Goal: Task Accomplishment & Management: Manage account settings

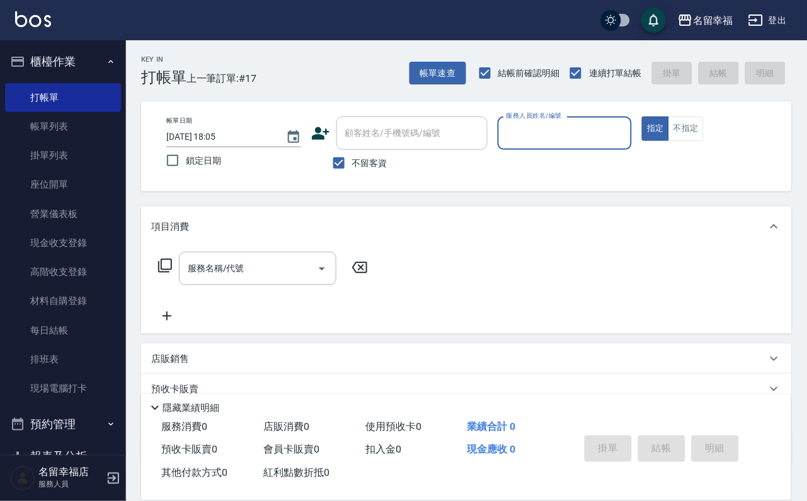
click at [149, 401] on icon at bounding box center [154, 408] width 15 height 15
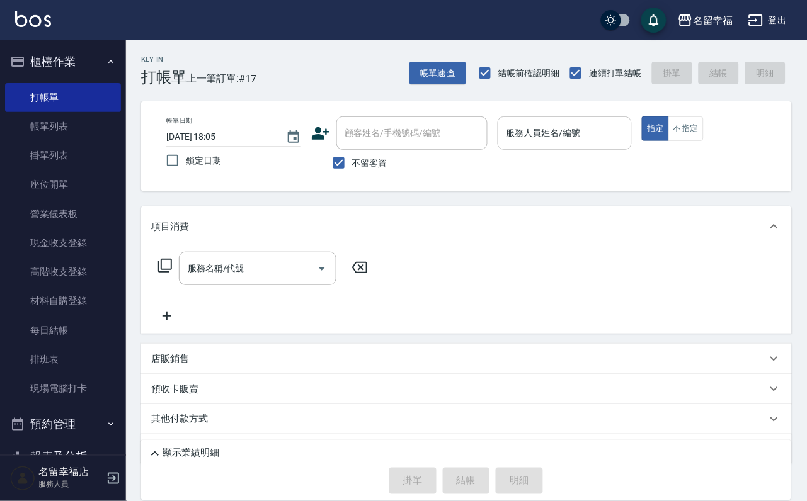
click at [627, 126] on input "服務人員姓名/編號" at bounding box center [564, 133] width 123 height 22
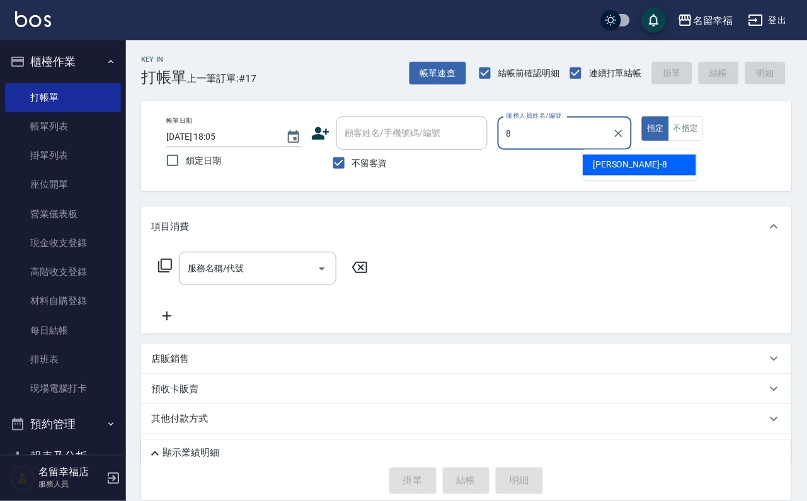
type input "[PERSON_NAME]-8"
type button "true"
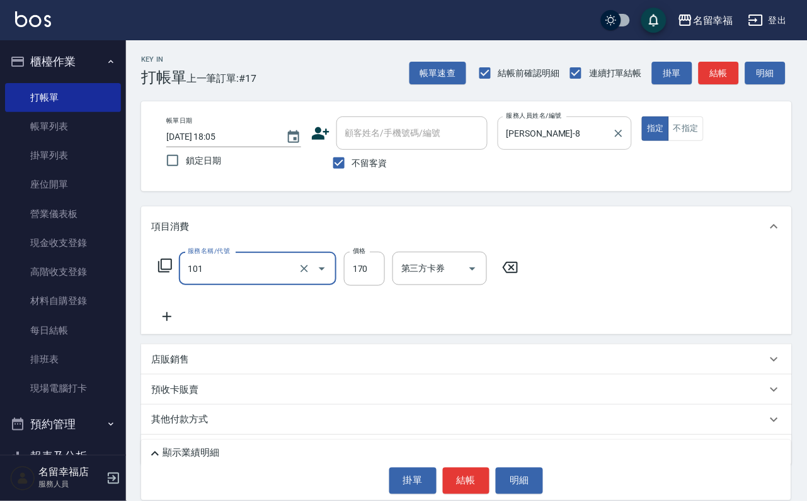
type input "洗髮(101)"
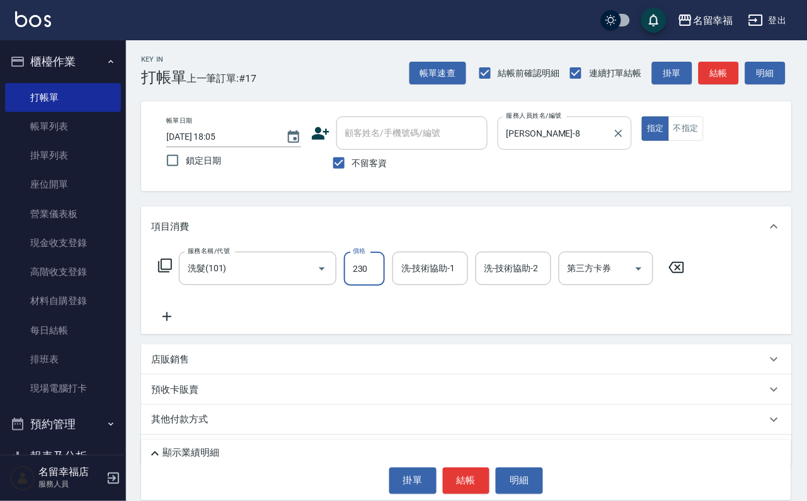
type input "230"
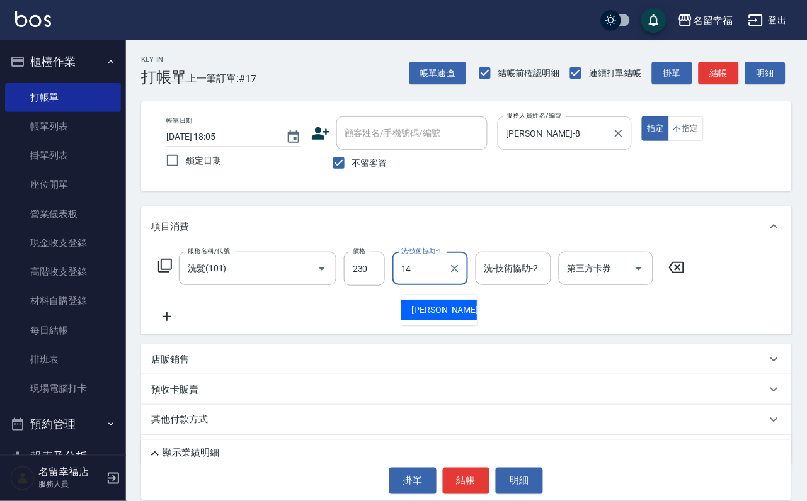
type input "[PERSON_NAME]-14"
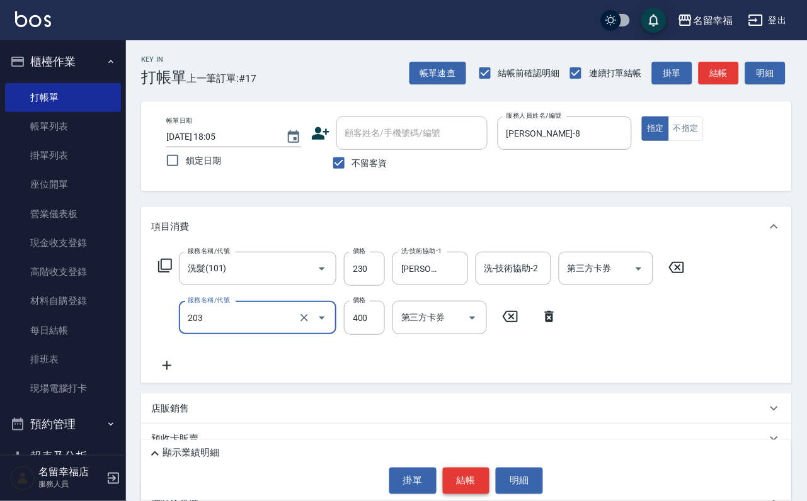
type input "指定單剪(203)"
drag, startPoint x: 459, startPoint y: 464, endPoint x: 474, endPoint y: 461, distance: 15.6
click at [462, 468] on button "結帳" at bounding box center [466, 481] width 47 height 26
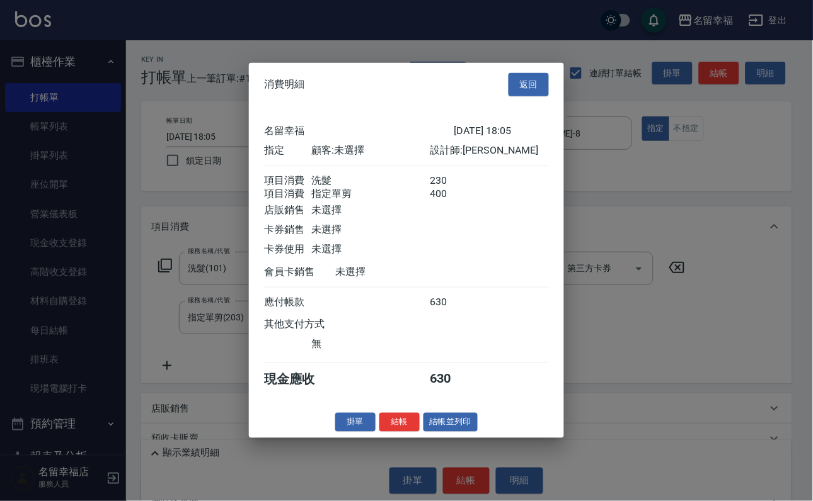
scroll to position [203, 0]
click at [468, 432] on button "結帳並列印" at bounding box center [450, 423] width 55 height 20
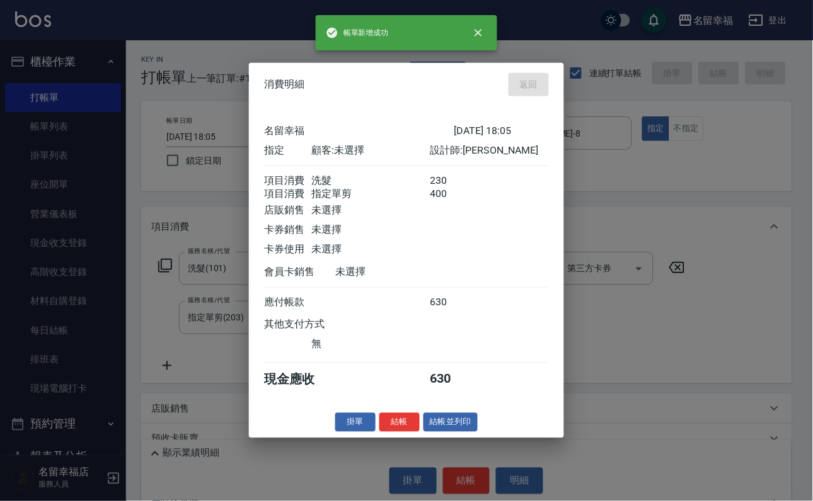
type input "[DATE] 18:55"
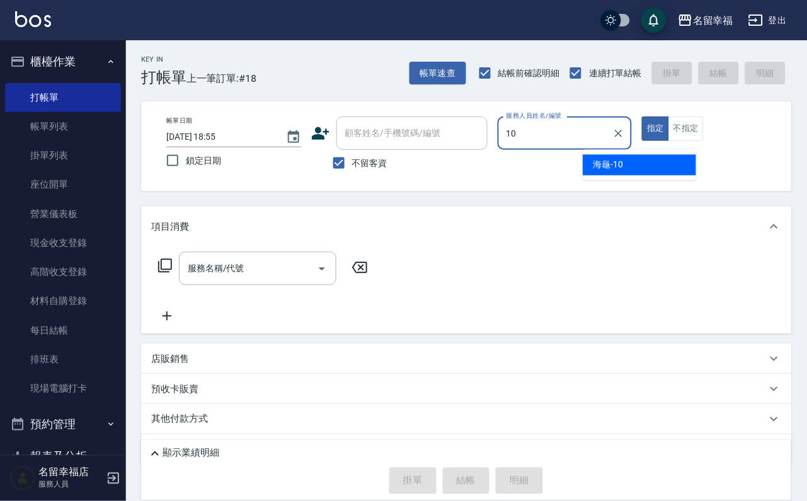
type input "海龜-10"
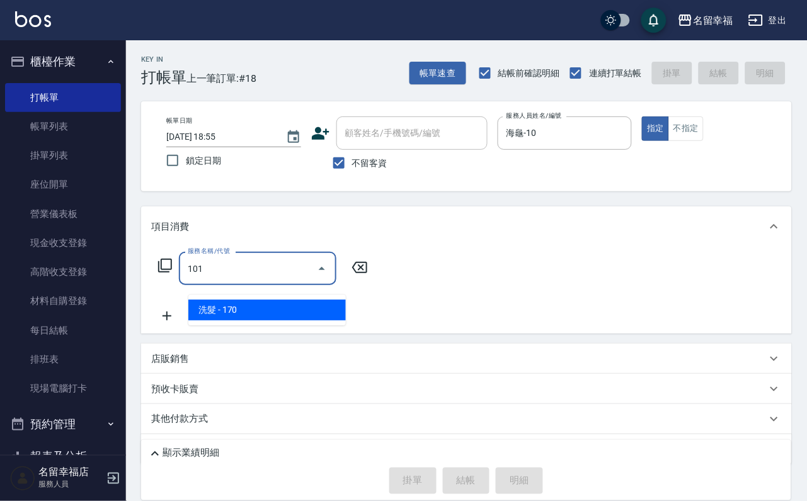
type input "洗髮(101)"
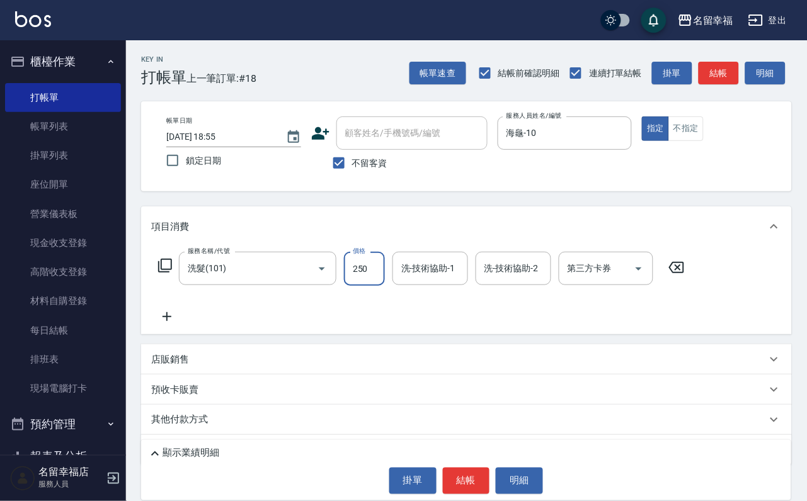
type input "250"
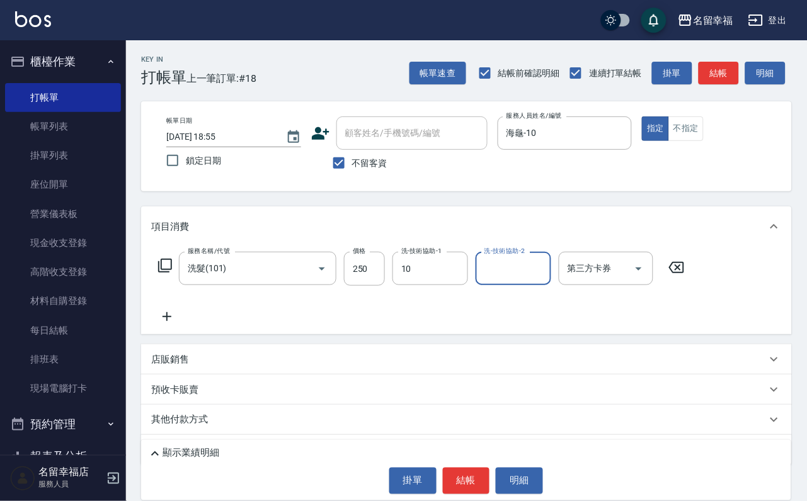
type input "海龜-10"
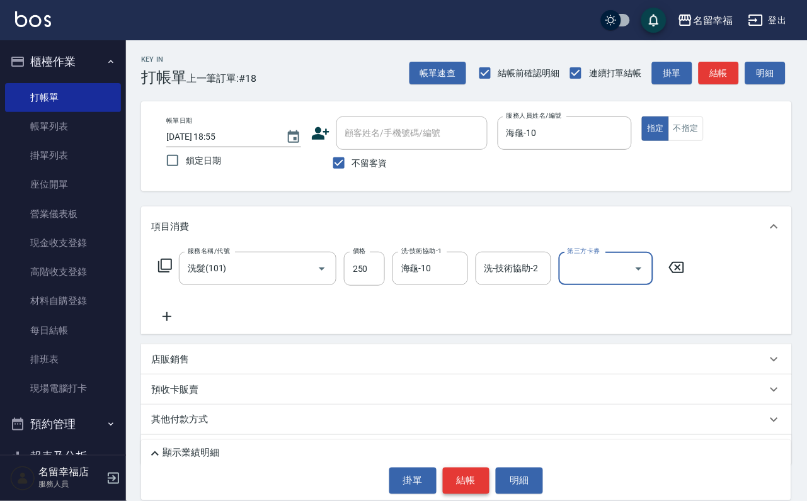
click at [478, 487] on button "結帳" at bounding box center [466, 481] width 47 height 26
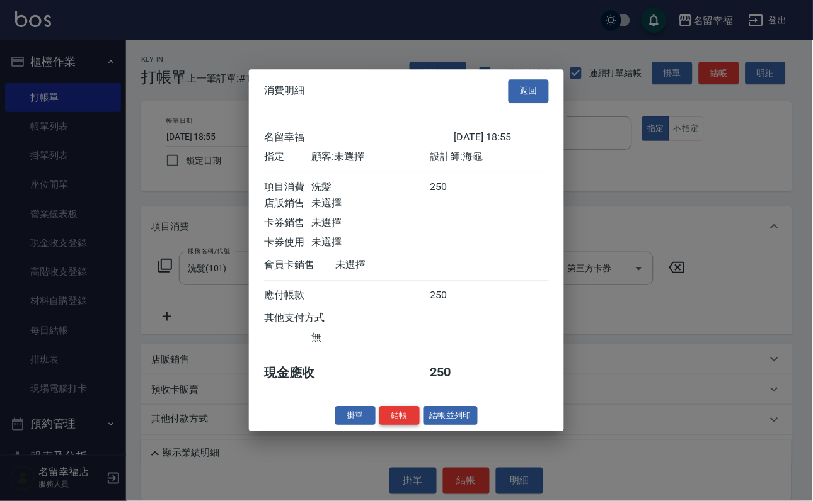
scroll to position [156, 0]
click at [383, 426] on button "結帳" at bounding box center [399, 416] width 40 height 20
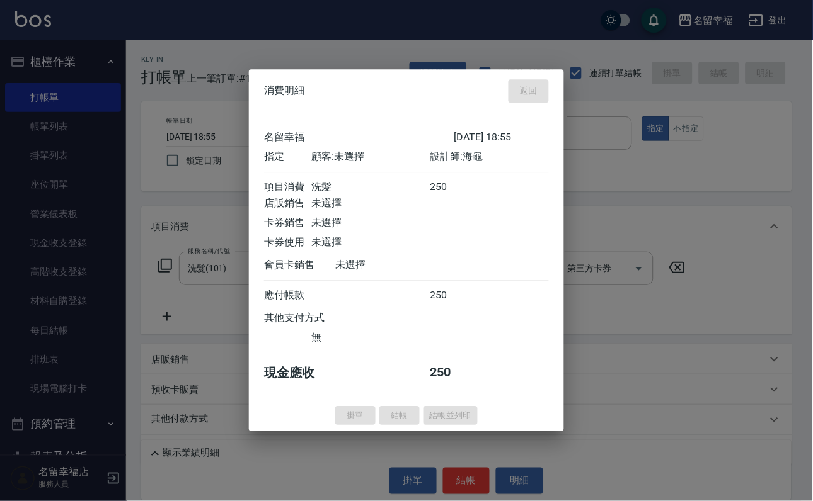
type input "[DATE] 19:09"
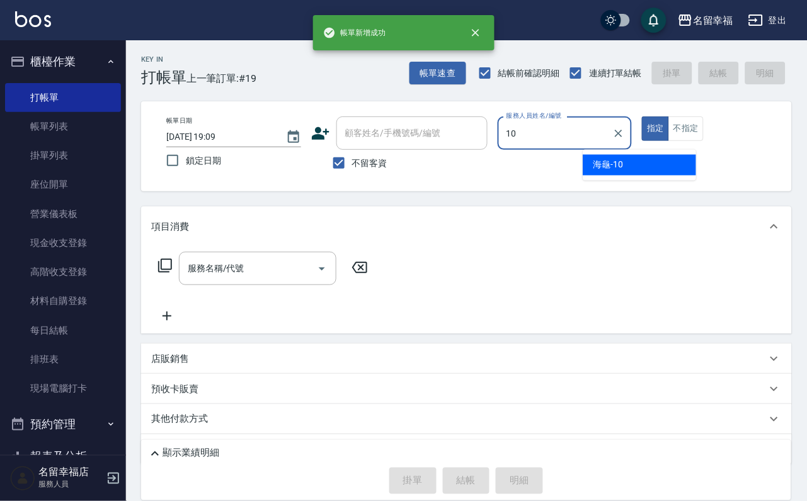
type input "海龜-10"
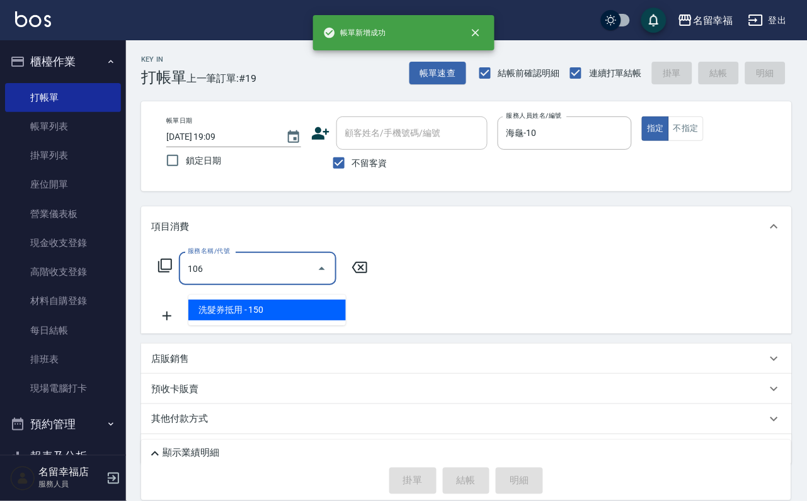
type input "洗髮券抵用(106)"
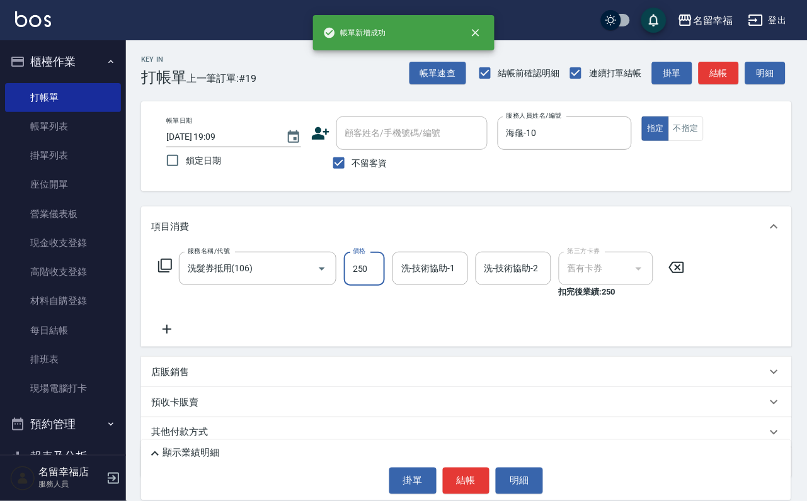
type input "250"
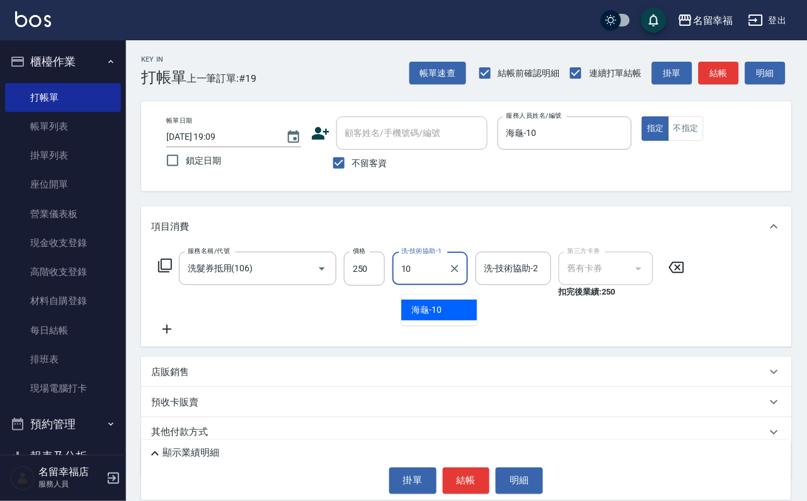
type input "海龜-10"
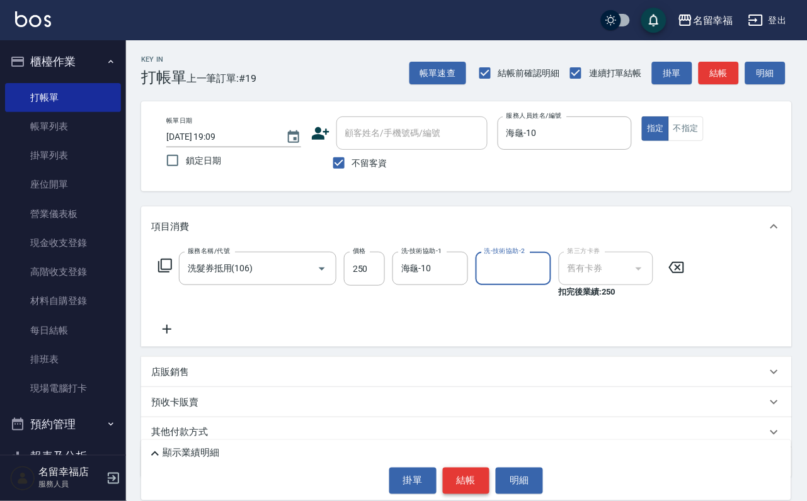
click at [474, 468] on button "結帳" at bounding box center [466, 481] width 47 height 26
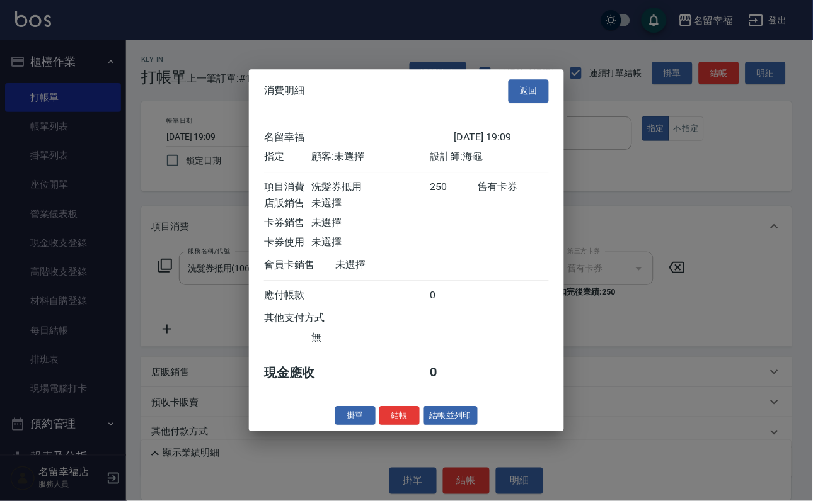
click at [392, 426] on button "結帳" at bounding box center [399, 416] width 40 height 20
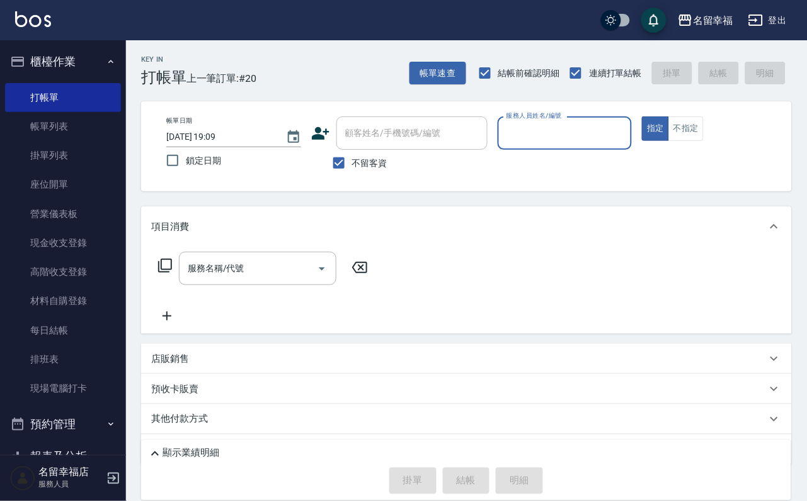
click at [627, 134] on input "服務人員姓名/編號" at bounding box center [564, 133] width 123 height 22
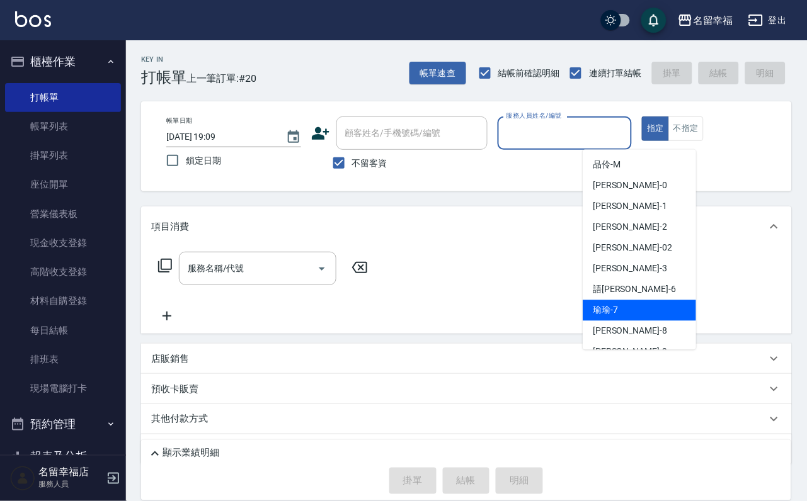
click at [640, 315] on div "[PERSON_NAME] -7" at bounding box center [639, 311] width 113 height 21
type input "[PERSON_NAME]-7"
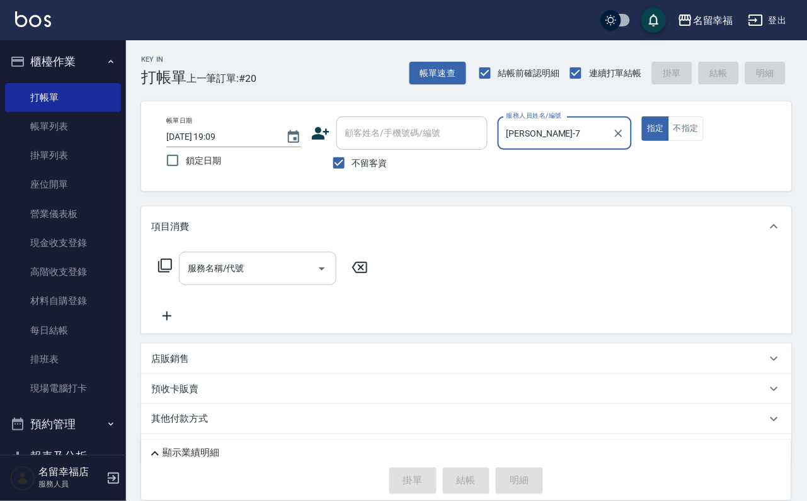
click at [273, 280] on input "服務名稱/代號" at bounding box center [248, 269] width 127 height 22
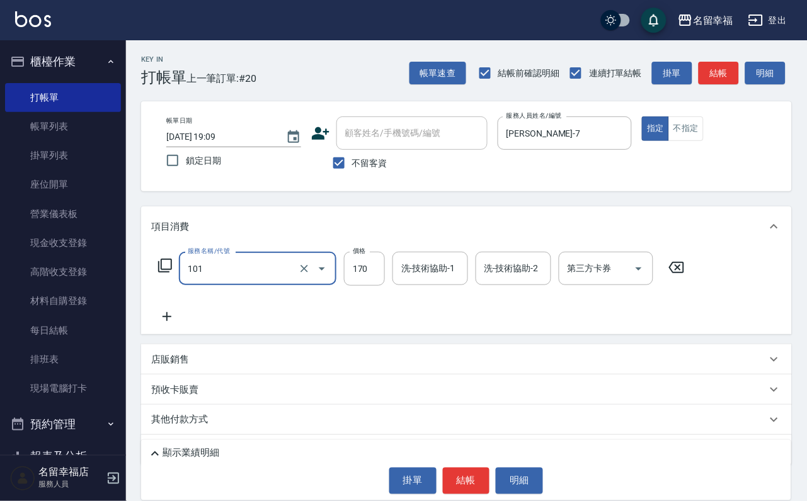
type input "洗髮(101)"
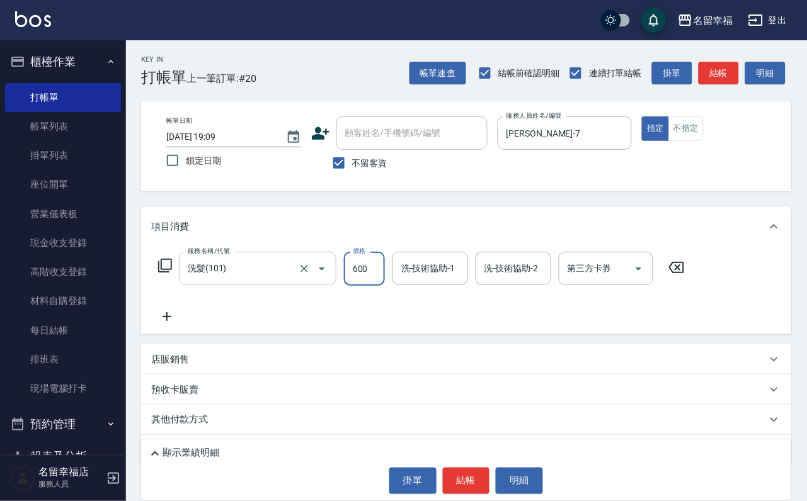
type input "600"
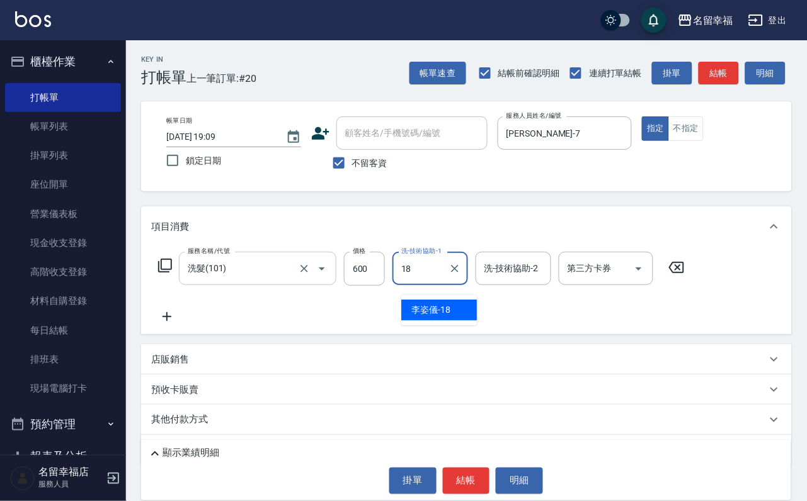
type input "[PERSON_NAME]-18"
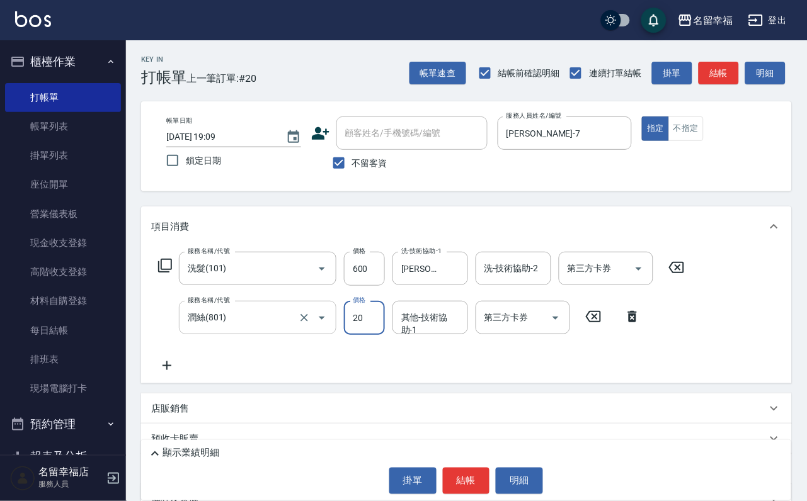
click at [259, 335] on div "潤絲(801) 服務名稱/代號" at bounding box center [257, 317] width 157 height 33
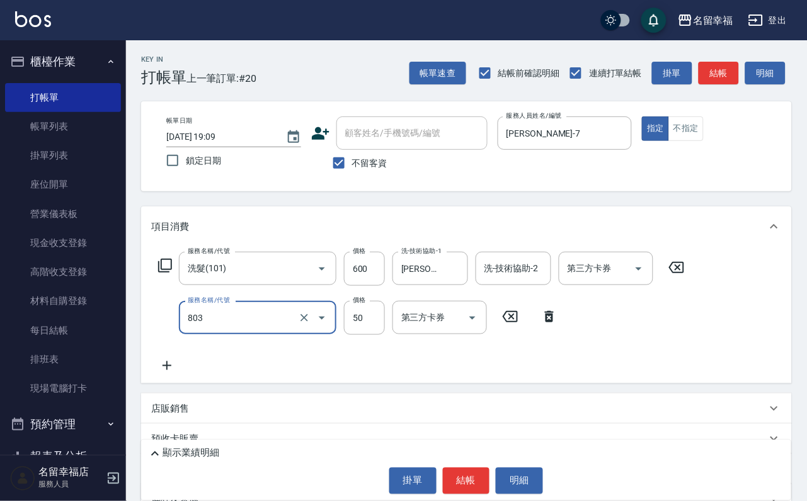
type input "吹捲/夾直/電棒/玉米鬚/青捲(803)"
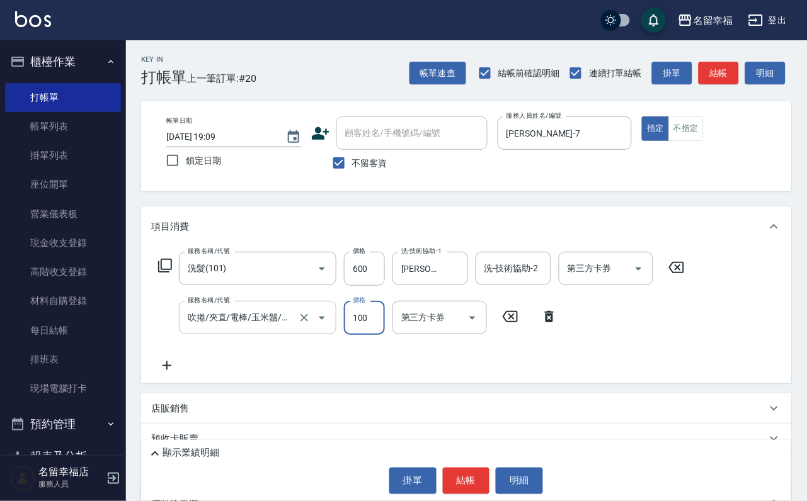
type input "100"
click at [465, 468] on button "結帳" at bounding box center [466, 481] width 47 height 26
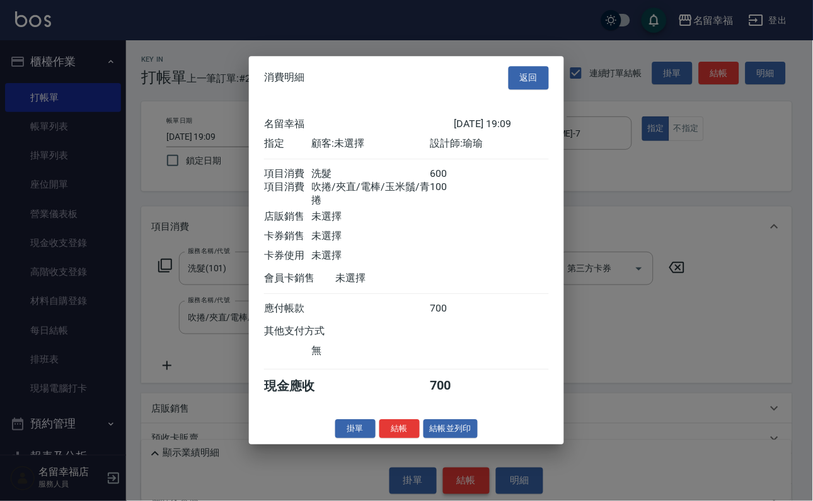
scroll to position [203, 0]
click at [442, 439] on button "結帳並列印" at bounding box center [450, 430] width 55 height 20
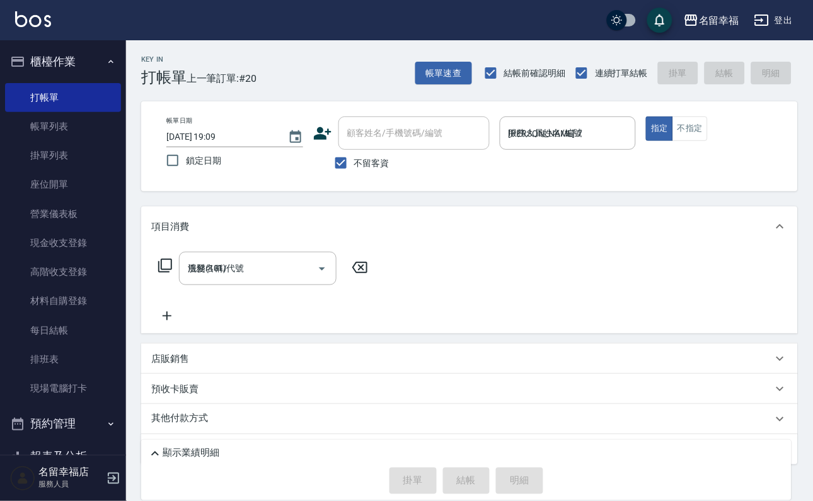
type input "[DATE] 19:12"
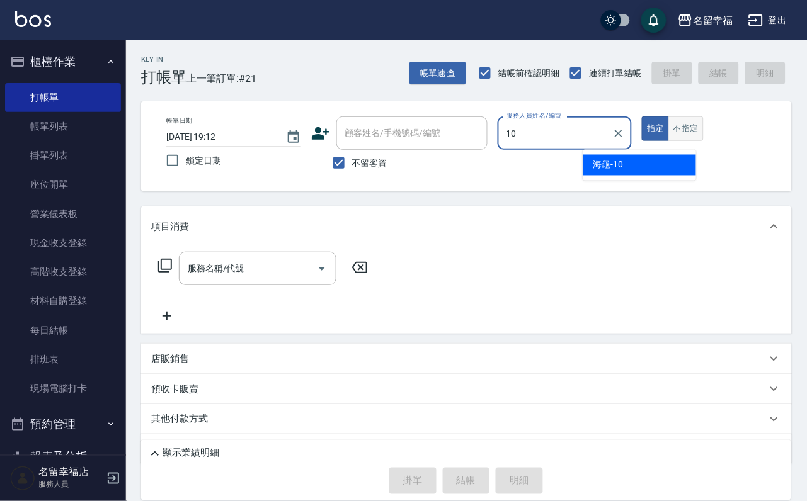
type input "海龜-10"
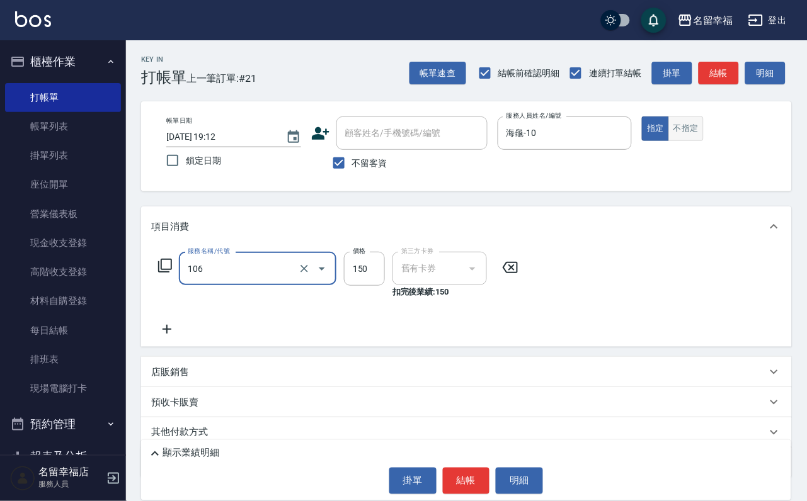
type input "洗髮券抵用(106)"
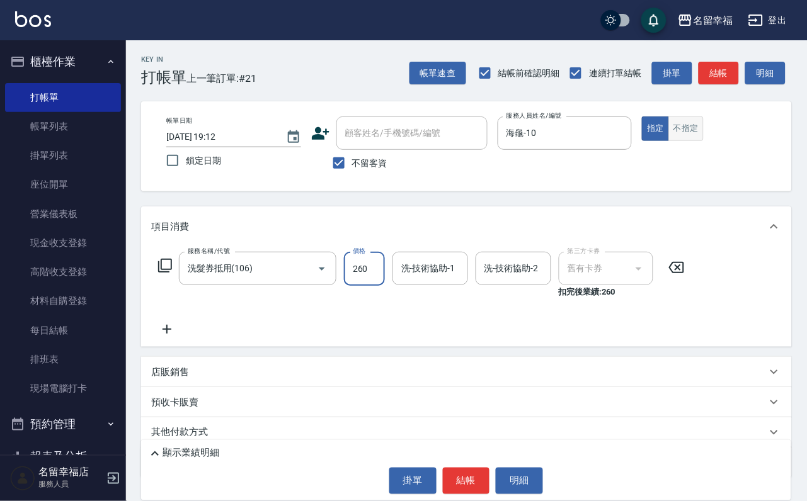
type input "260"
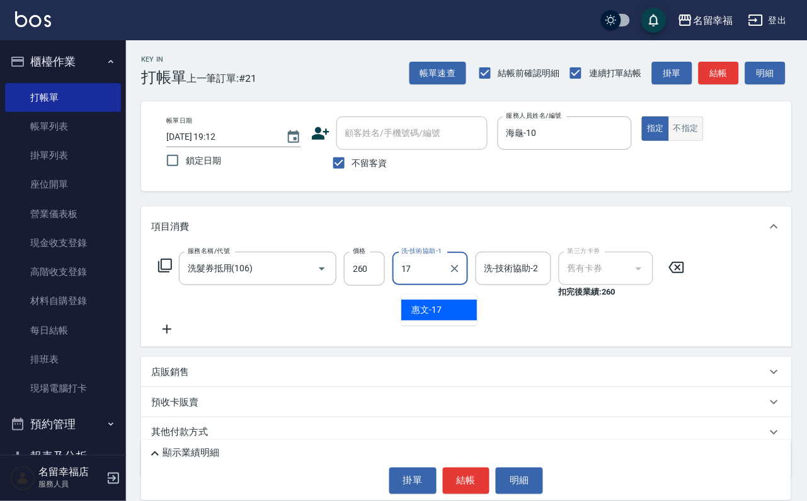
type input "惠文-17"
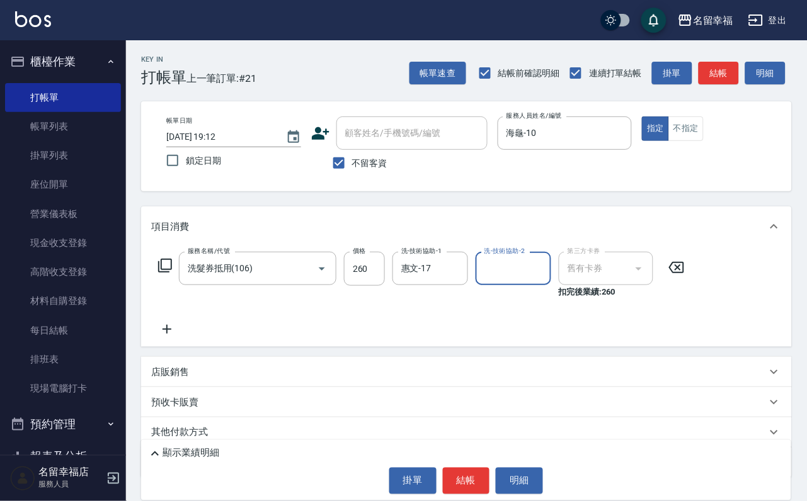
click at [439, 323] on div "服務名稱/代號 洗髮券抵用(106) 服務名稱/代號 價格 260 價格 洗-技術協助-1 惠文-17 洗-技術協助-1 洗-技術協助-2 洗-技術協助-2 …" at bounding box center [421, 294] width 541 height 85
click at [482, 481] on button "結帳" at bounding box center [466, 481] width 47 height 26
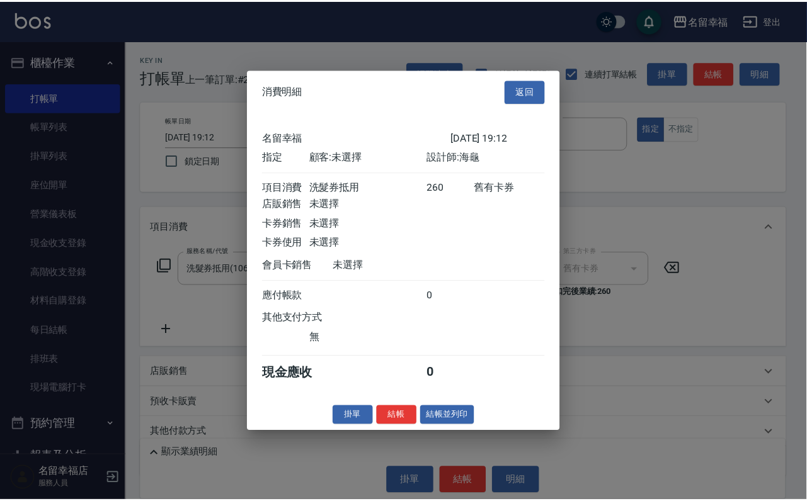
scroll to position [156, 0]
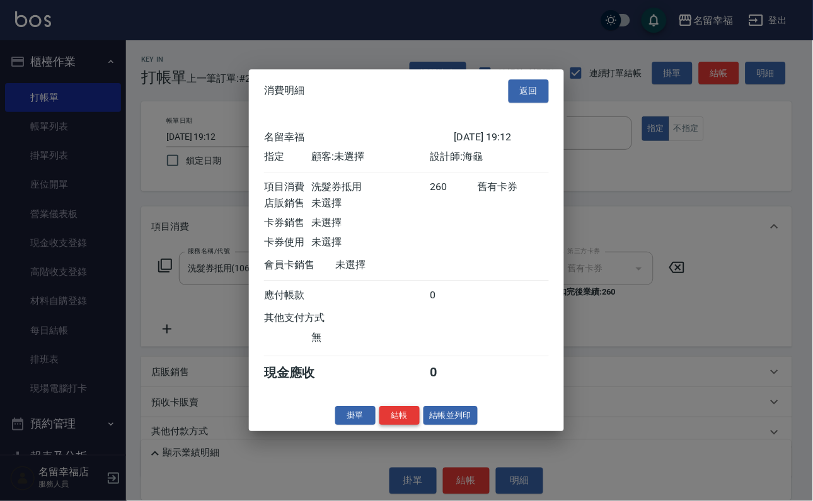
click at [379, 426] on button "結帳" at bounding box center [399, 416] width 40 height 20
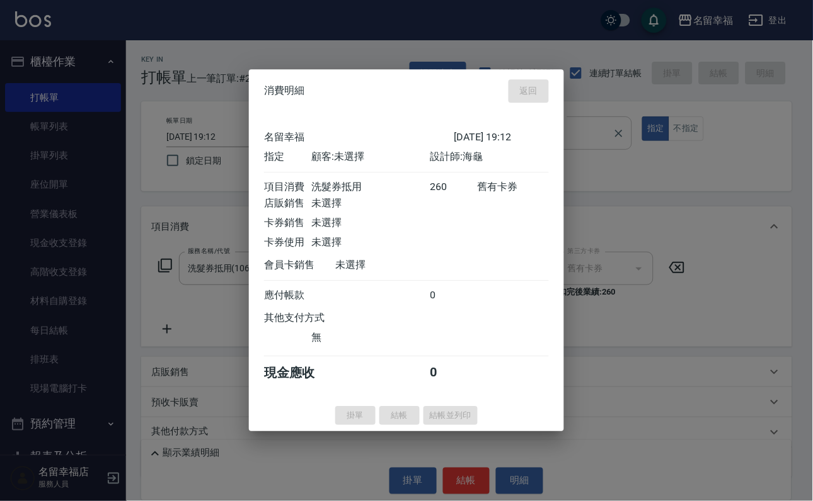
type input "[DATE] 19:20"
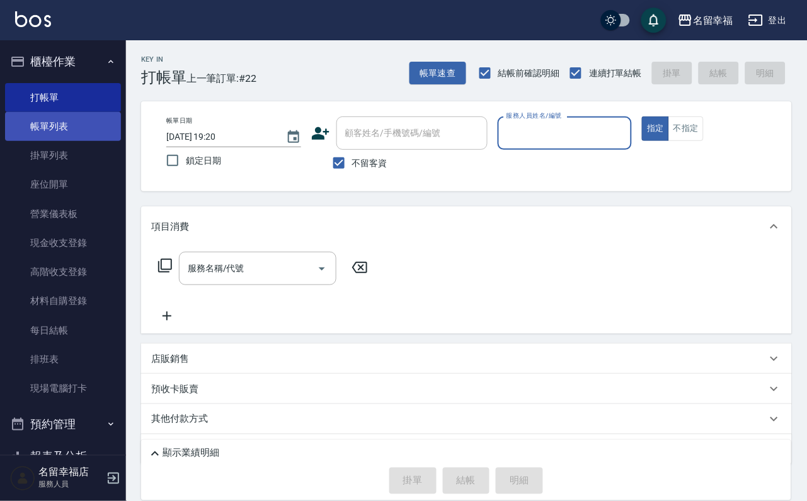
click at [88, 134] on link "帳單列表" at bounding box center [63, 126] width 116 height 29
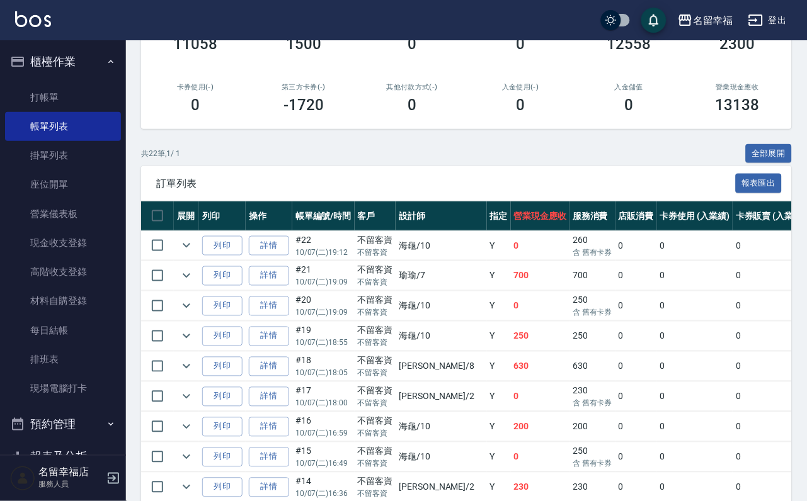
scroll to position [189, 0]
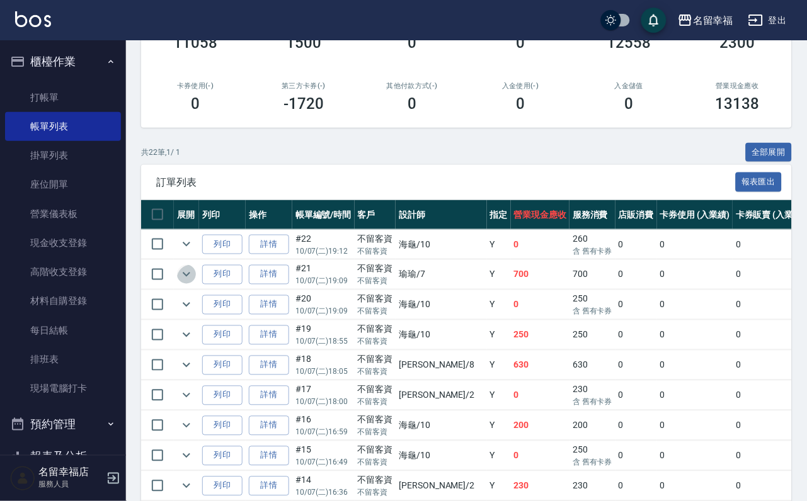
click at [194, 282] on icon "expand row" at bounding box center [186, 274] width 15 height 15
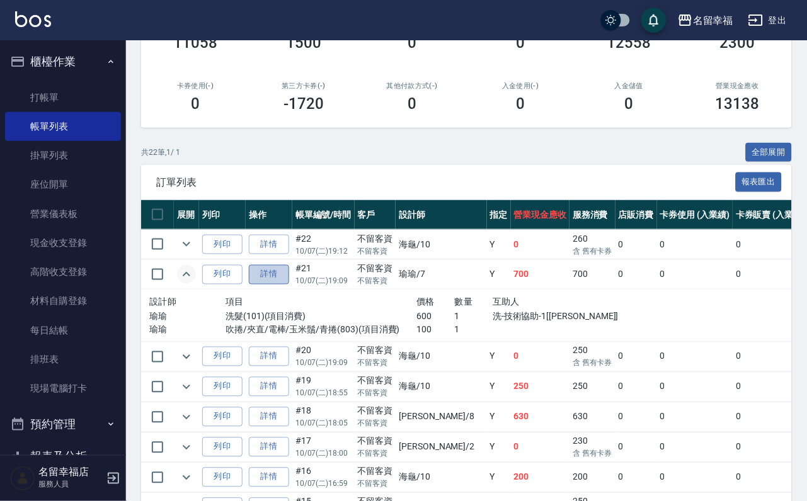
click at [289, 285] on link "詳情" at bounding box center [269, 275] width 40 height 20
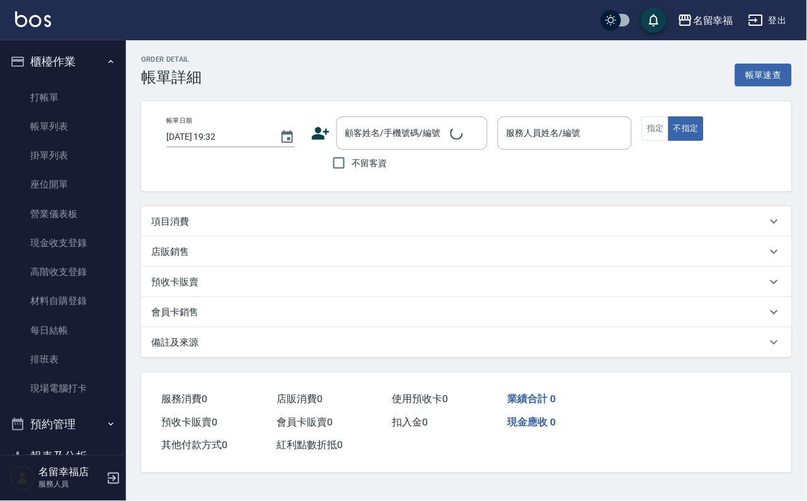
type input "[DATE] 19:09"
checkbox input "true"
type input "[PERSON_NAME]-7"
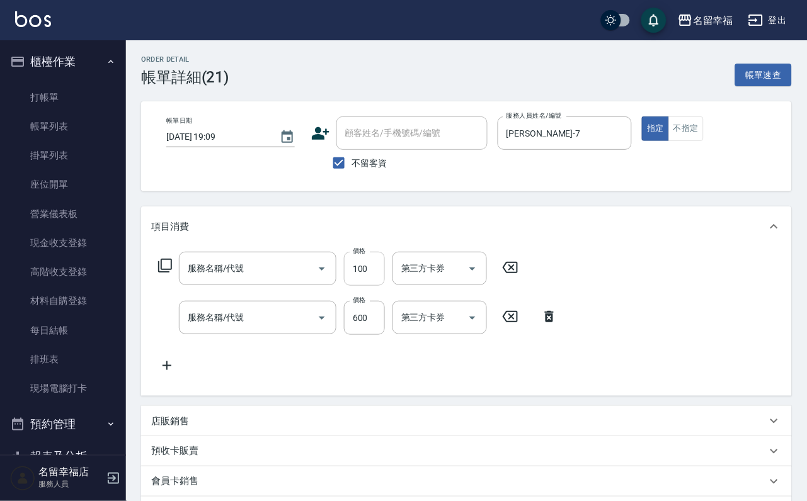
type input "吹捲/夾直/電棒/玉米鬚/青捲(803)"
type input "洗髮(101)"
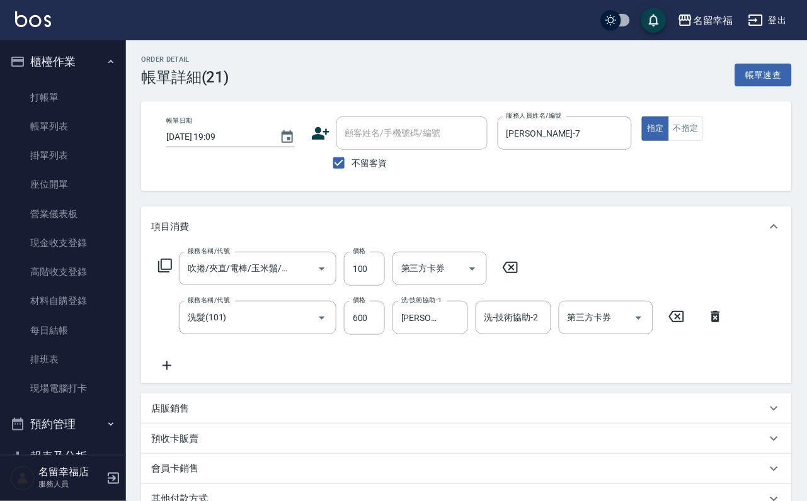
click at [526, 275] on icon at bounding box center [510, 267] width 31 height 15
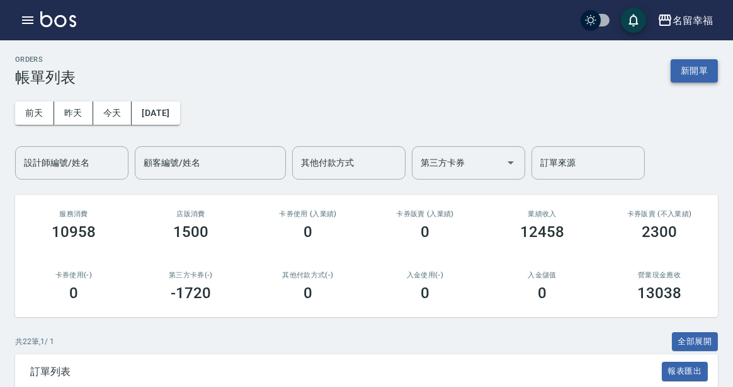
click at [707, 67] on button "新開單" at bounding box center [694, 70] width 47 height 23
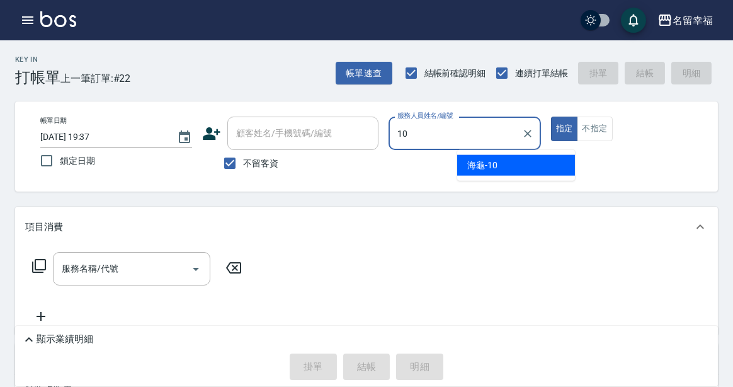
type input "海龜-10"
type button "true"
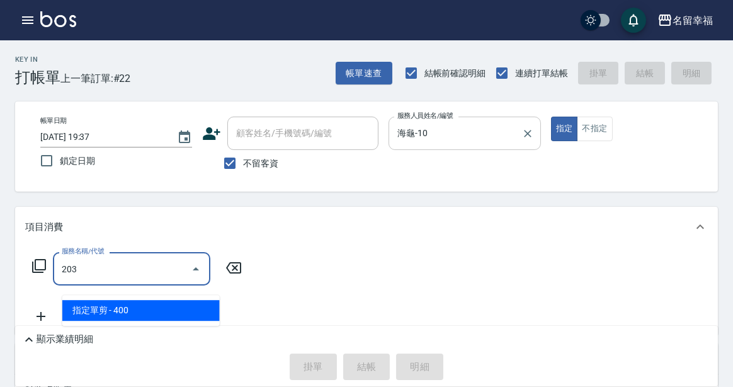
type input "指定單剪(203)"
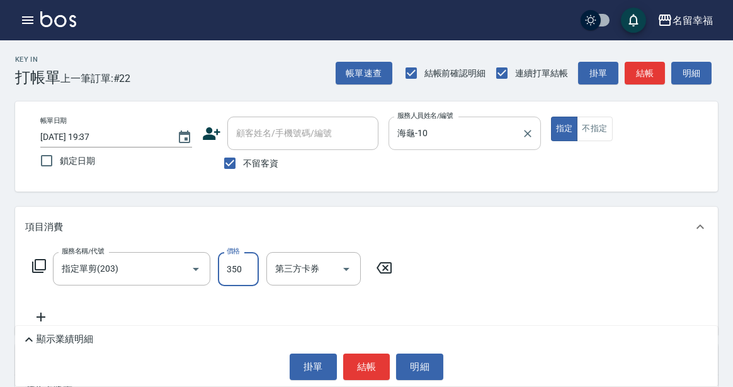
type input "350"
click at [375, 358] on button "結帳" at bounding box center [366, 366] width 47 height 26
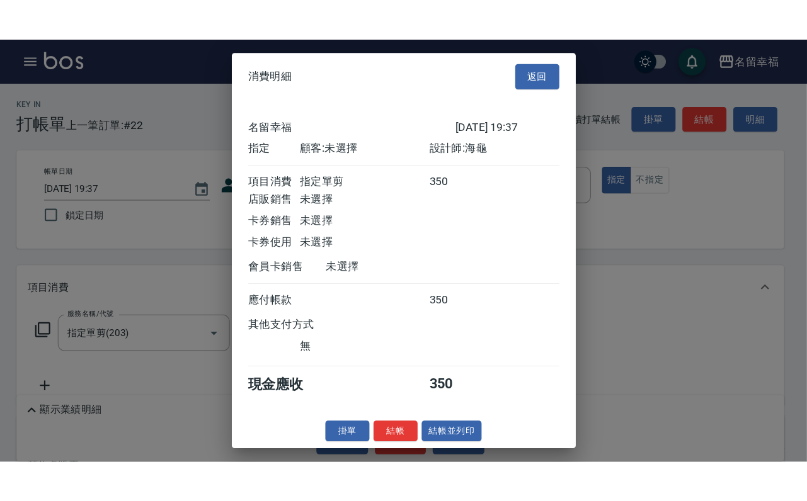
scroll to position [271, 0]
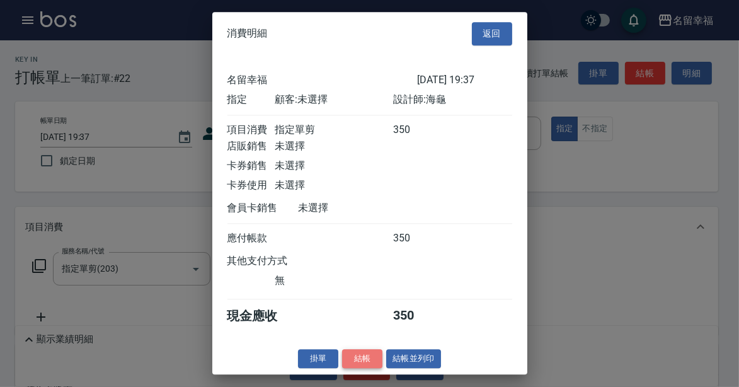
click at [342, 369] on button "結帳" at bounding box center [362, 359] width 40 height 20
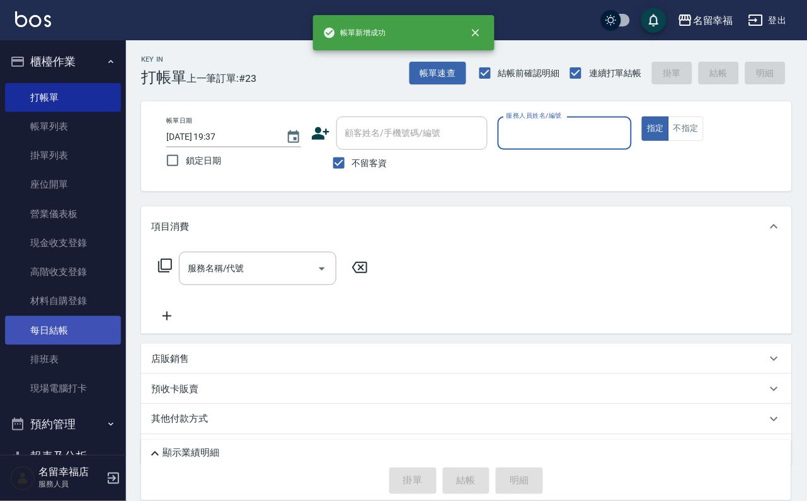
click at [57, 345] on link "每日結帳" at bounding box center [63, 330] width 116 height 29
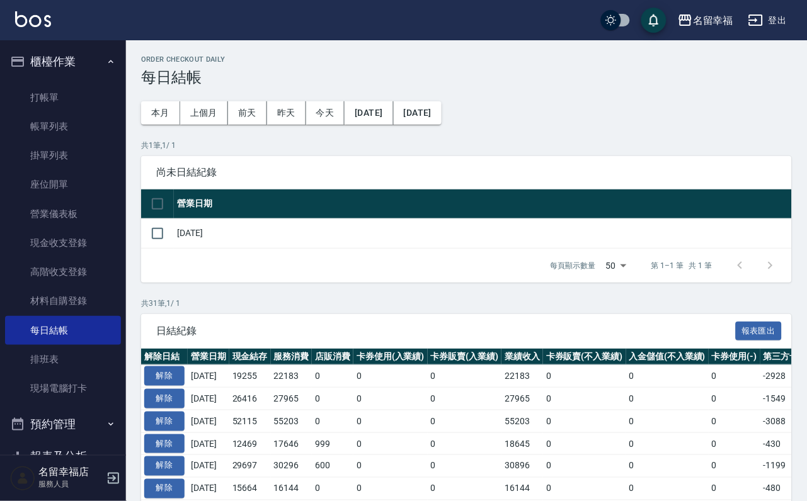
scroll to position [283, 0]
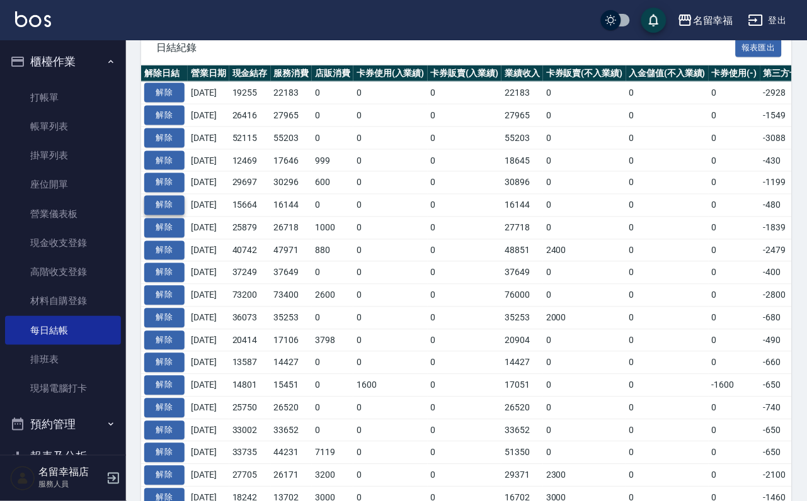
click at [160, 215] on button "解除" at bounding box center [164, 206] width 40 height 20
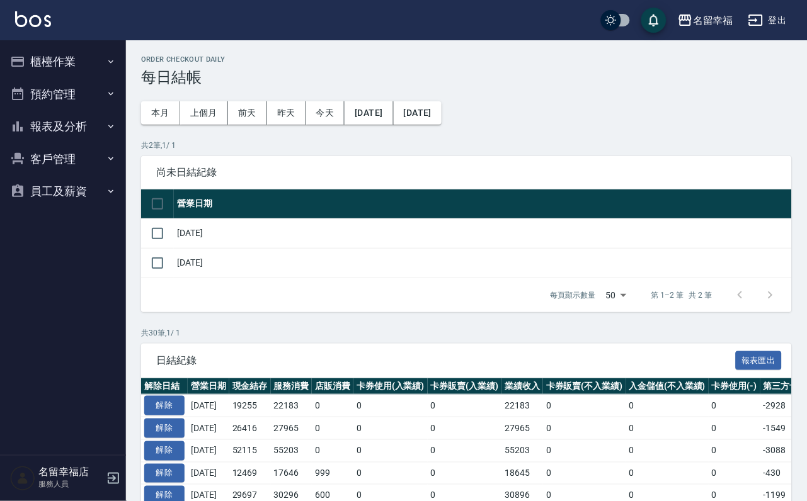
drag, startPoint x: 58, startPoint y: 58, endPoint x: 60, endPoint y: 72, distance: 14.1
click at [58, 57] on button "櫃檯作業" at bounding box center [63, 61] width 116 height 33
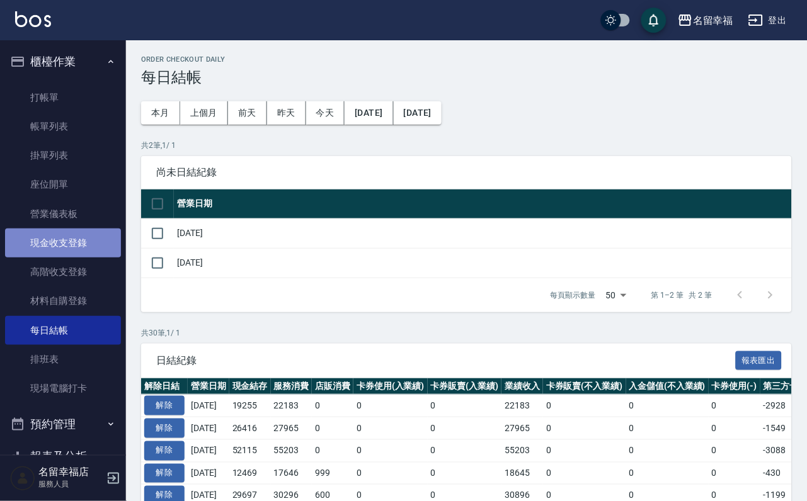
click at [76, 257] on link "現金收支登錄" at bounding box center [63, 243] width 116 height 29
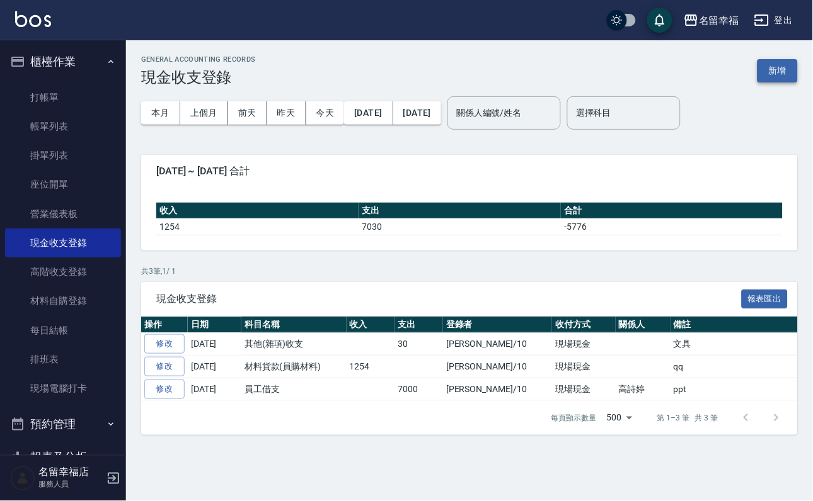
click at [776, 75] on button "新增" at bounding box center [777, 70] width 40 height 23
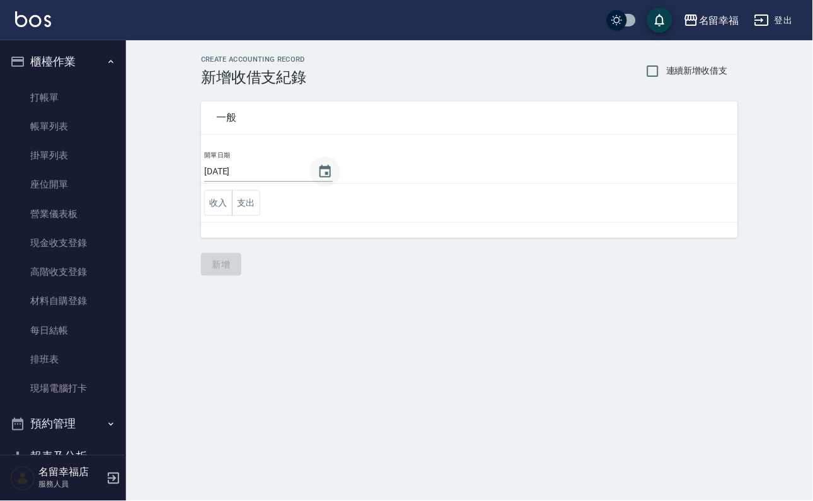
click at [331, 172] on icon "Choose date, selected date is 2025-10-07" at bounding box center [324, 171] width 11 height 13
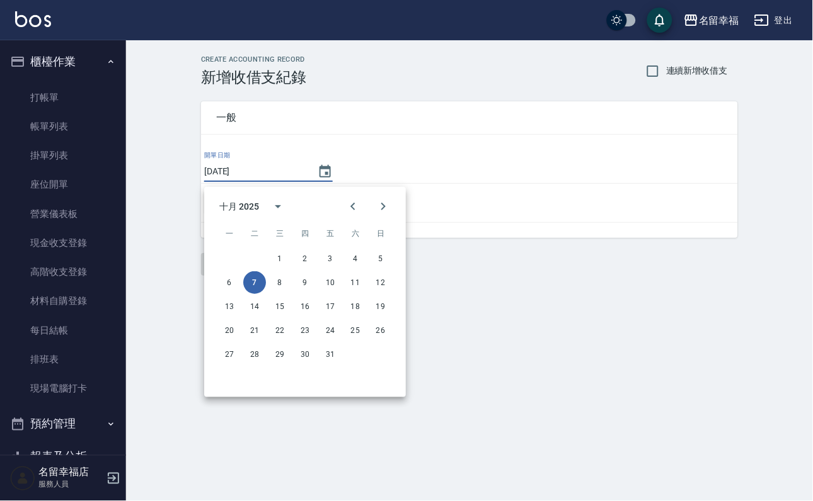
click at [290, 251] on div "1 2 3 4 5" at bounding box center [305, 259] width 202 height 23
click at [282, 253] on button "1" at bounding box center [279, 259] width 23 height 23
type input "[DATE]"
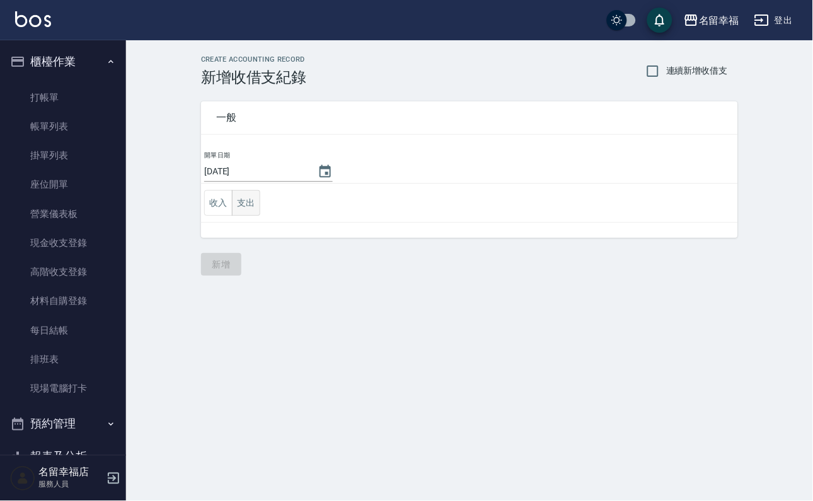
click at [253, 216] on button "支出" at bounding box center [246, 203] width 28 height 26
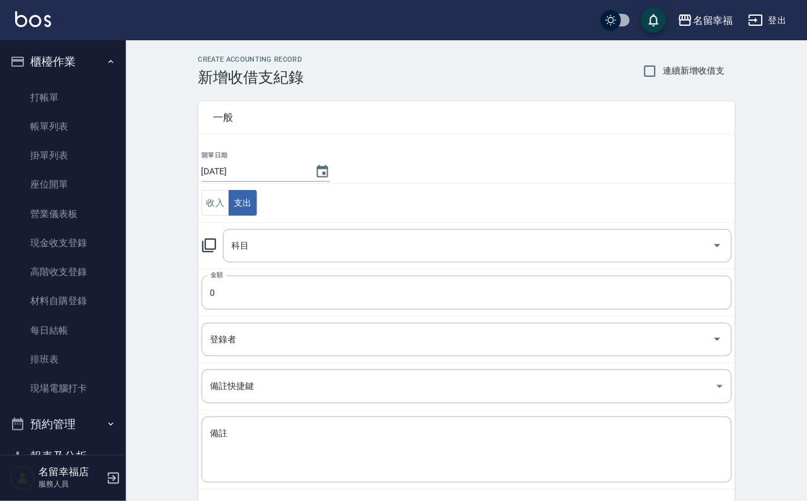
click at [217, 251] on icon at bounding box center [209, 245] width 15 height 15
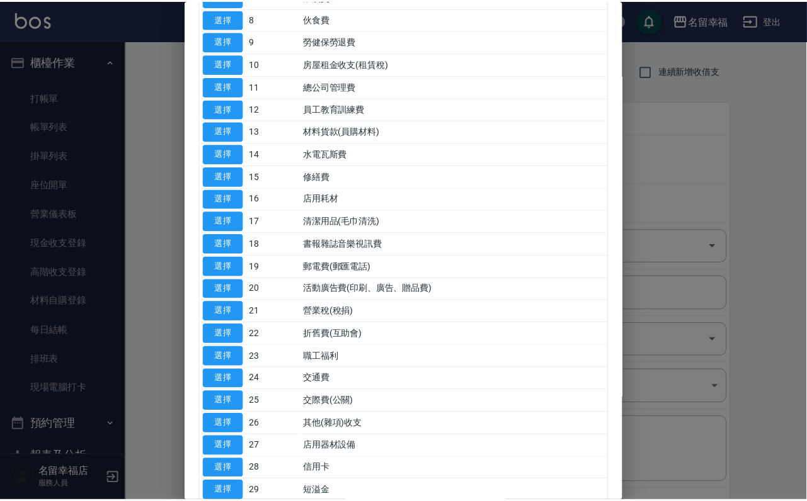
scroll to position [283, 0]
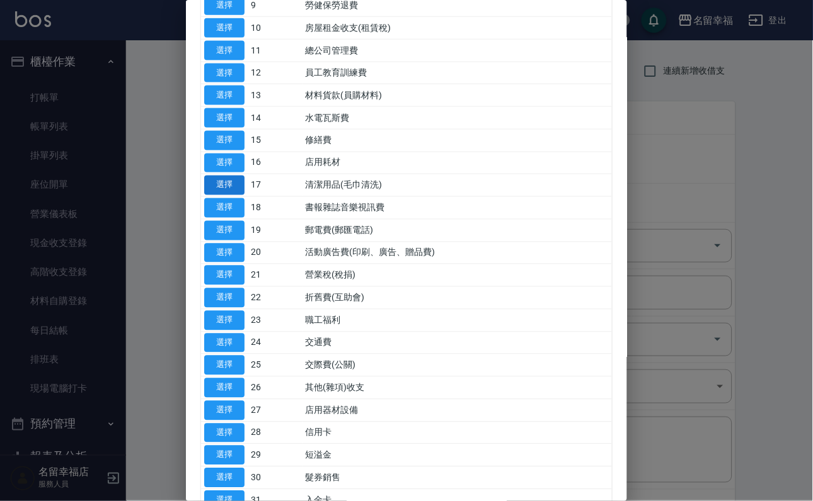
click at [235, 195] on button "選擇" at bounding box center [224, 186] width 40 height 20
type input "17 清潔用品(毛巾清洗)"
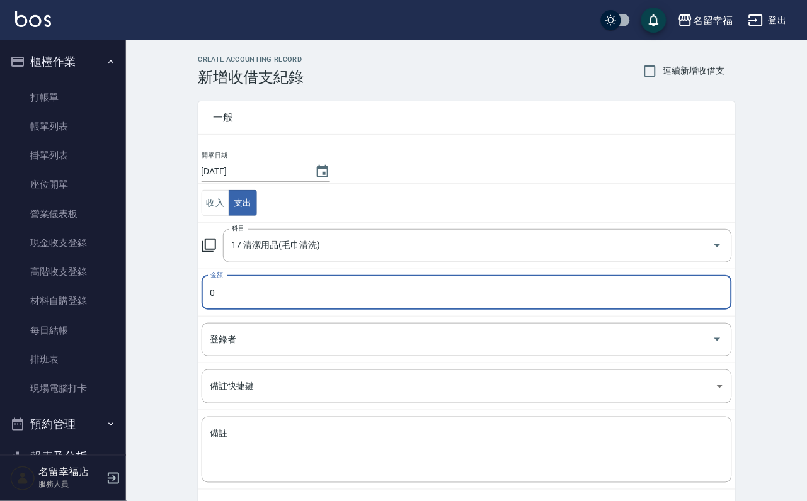
click at [245, 286] on input "0" at bounding box center [467, 293] width 530 height 34
type input "4500"
click at [214, 346] on input "登錄者" at bounding box center [457, 340] width 500 height 22
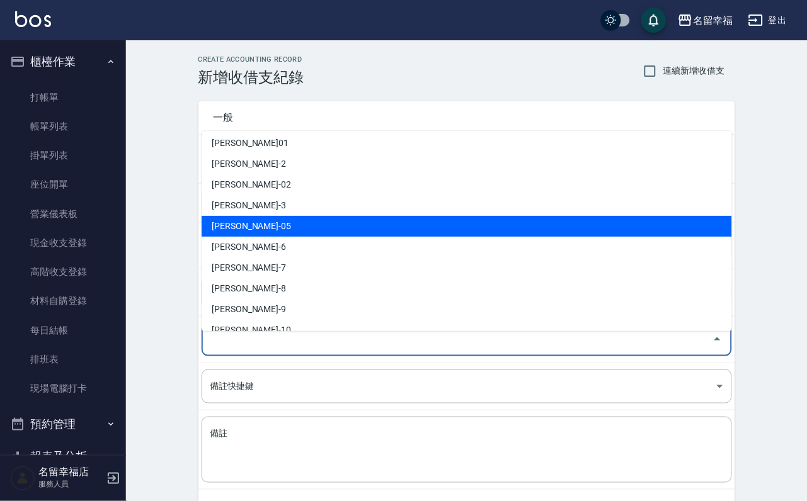
scroll to position [94, 0]
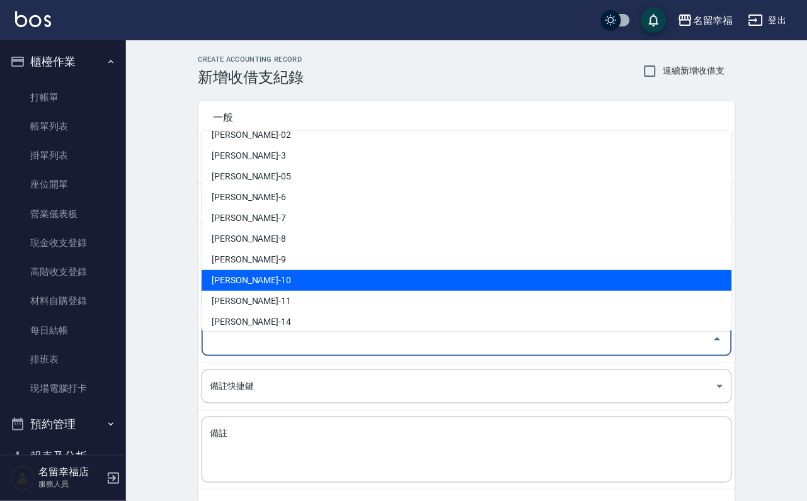
click at [258, 281] on li "李家鳳-10" at bounding box center [467, 280] width 530 height 21
type input "李家鳳-10"
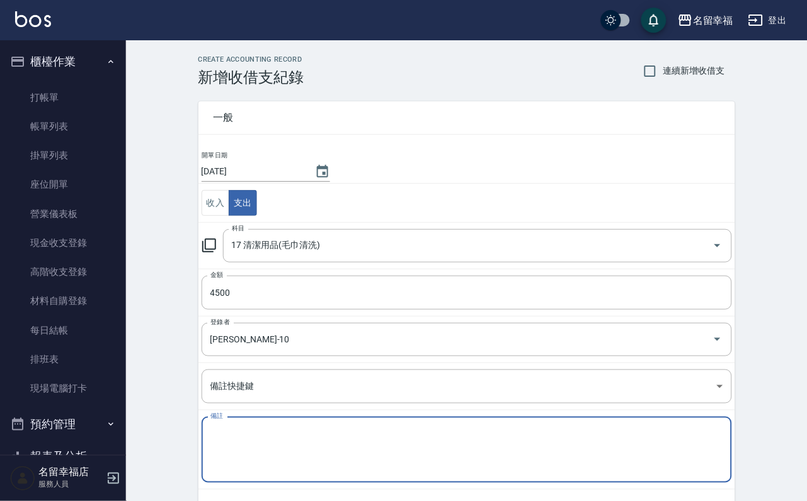
click at [251, 444] on textarea "備註" at bounding box center [466, 450] width 513 height 45
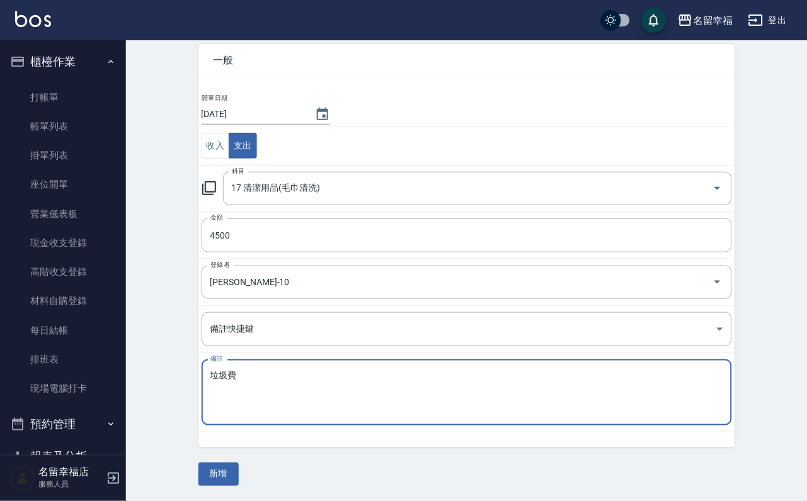
scroll to position [68, 0]
type textarea "垃圾費"
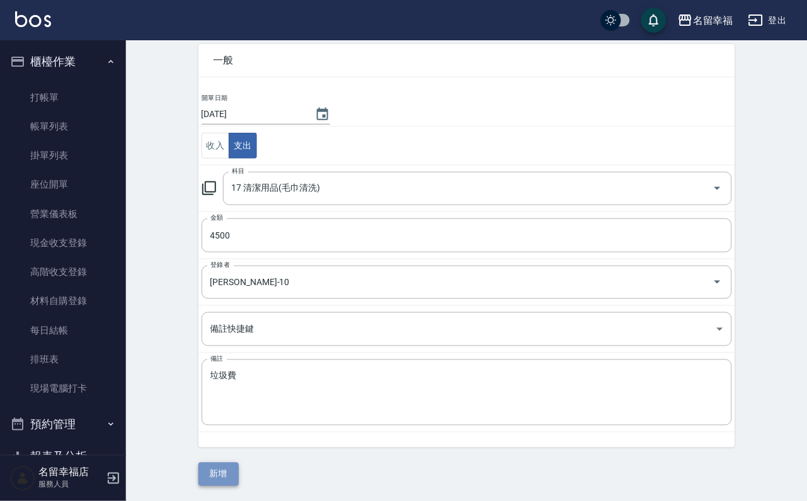
click at [223, 473] on button "新增" at bounding box center [218, 474] width 40 height 23
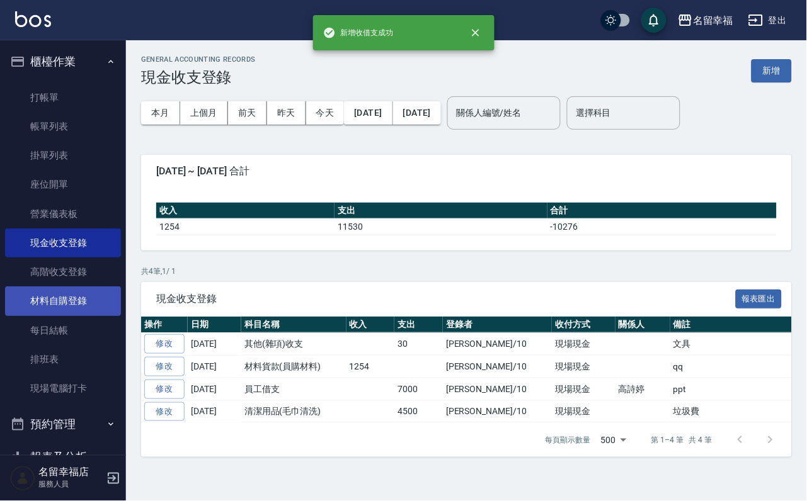
drag, startPoint x: 58, startPoint y: 345, endPoint x: 82, endPoint y: 329, distance: 29.0
click at [57, 345] on link "每日結帳" at bounding box center [63, 330] width 116 height 29
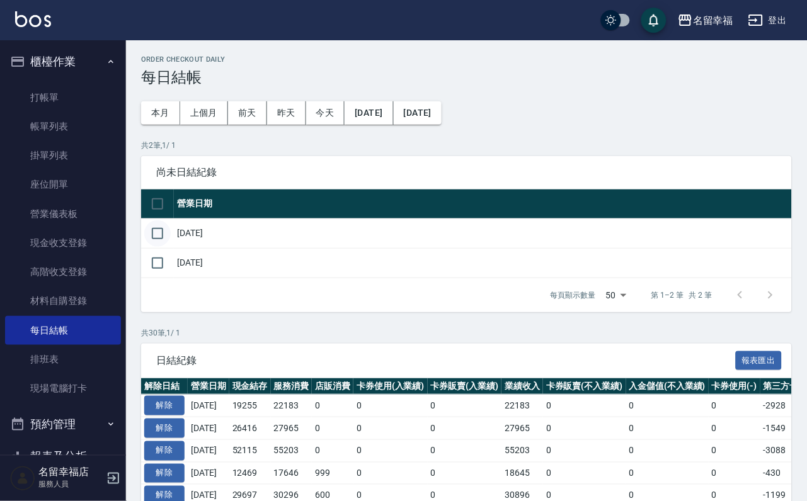
click at [159, 247] on input "checkbox" at bounding box center [157, 233] width 26 height 26
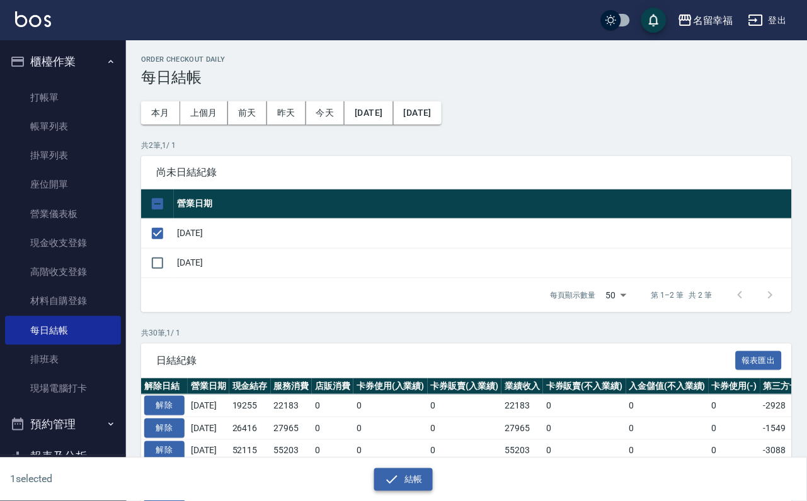
click at [384, 472] on icon "button" at bounding box center [391, 479] width 15 height 15
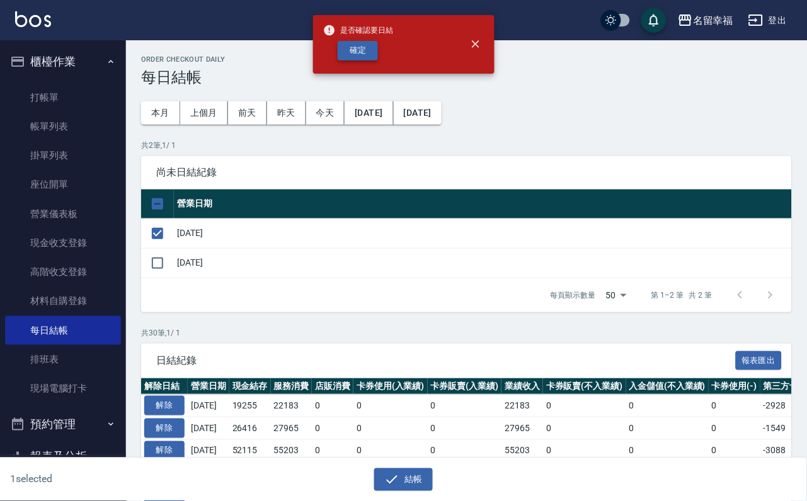
click at [375, 47] on button "確定" at bounding box center [358, 51] width 40 height 20
checkbox input "false"
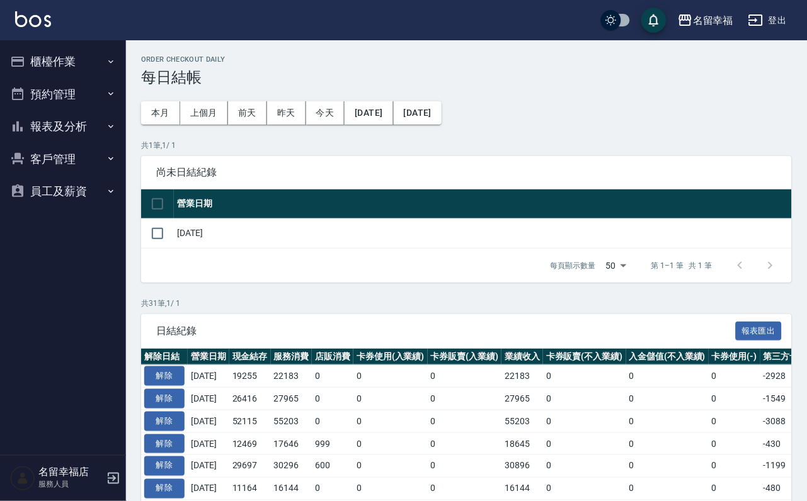
click at [66, 130] on button "報表及分析" at bounding box center [63, 126] width 116 height 33
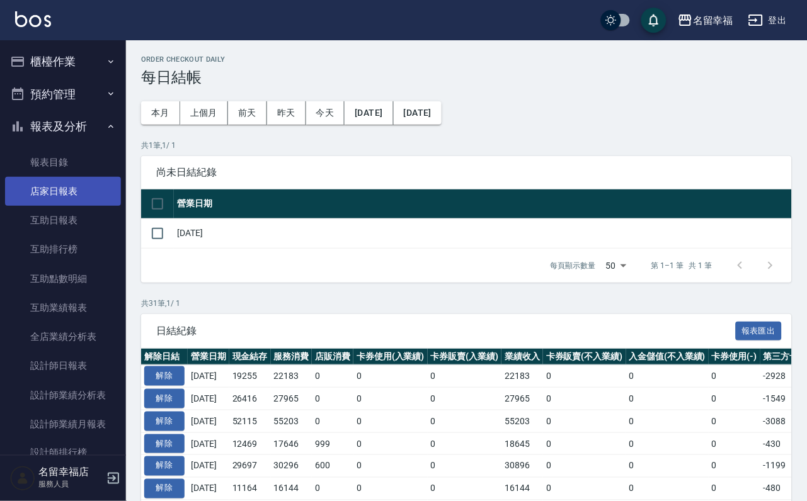
click at [63, 206] on link "店家日報表" at bounding box center [63, 191] width 116 height 29
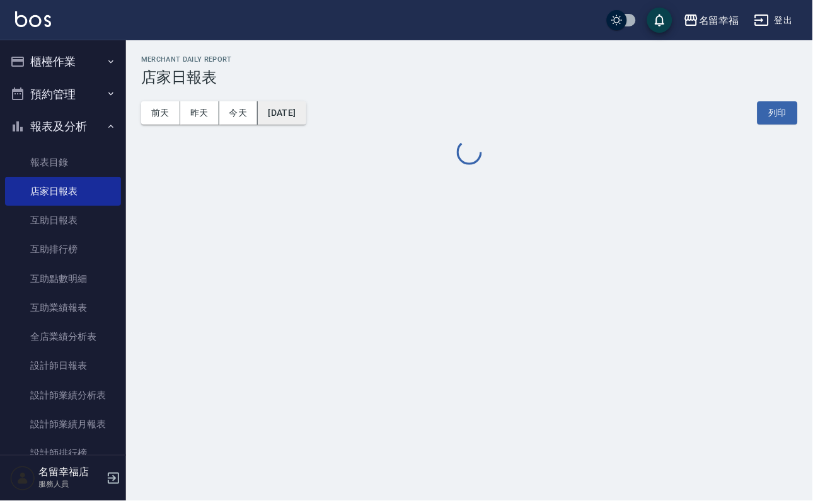
click at [306, 119] on button "[DATE]" at bounding box center [282, 112] width 48 height 23
click at [306, 122] on button "[DATE]" at bounding box center [282, 112] width 48 height 23
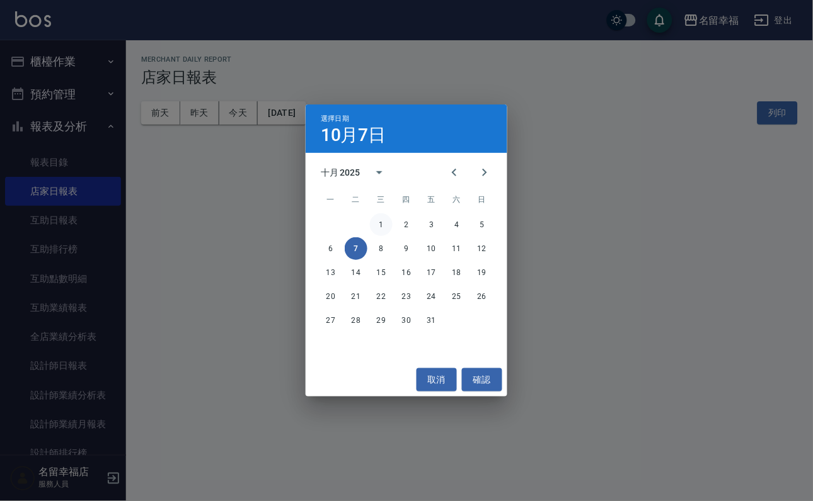
click at [381, 215] on button "1" at bounding box center [381, 225] width 23 height 23
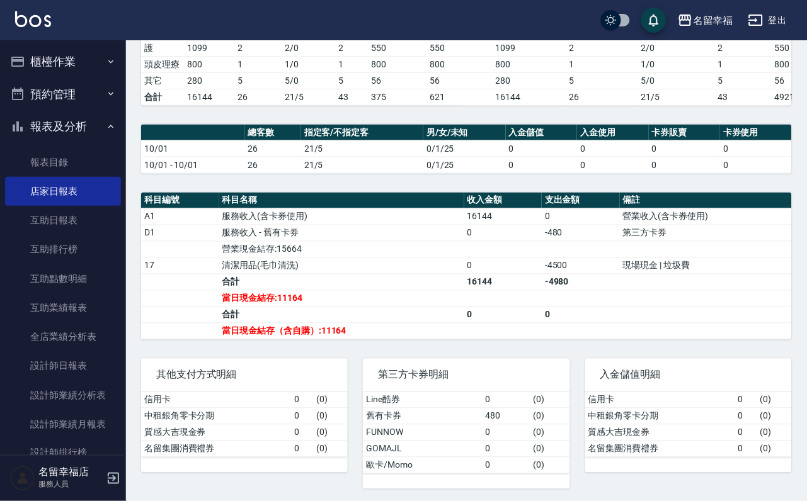
scroll to position [214, 0]
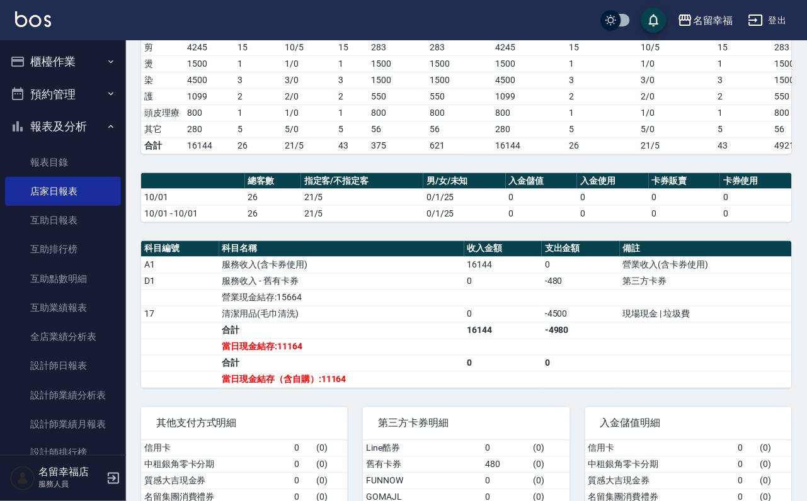
drag, startPoint x: 49, startPoint y: 65, endPoint x: 49, endPoint y: 72, distance: 7.6
click at [48, 65] on button "櫃檯作業" at bounding box center [63, 61] width 116 height 33
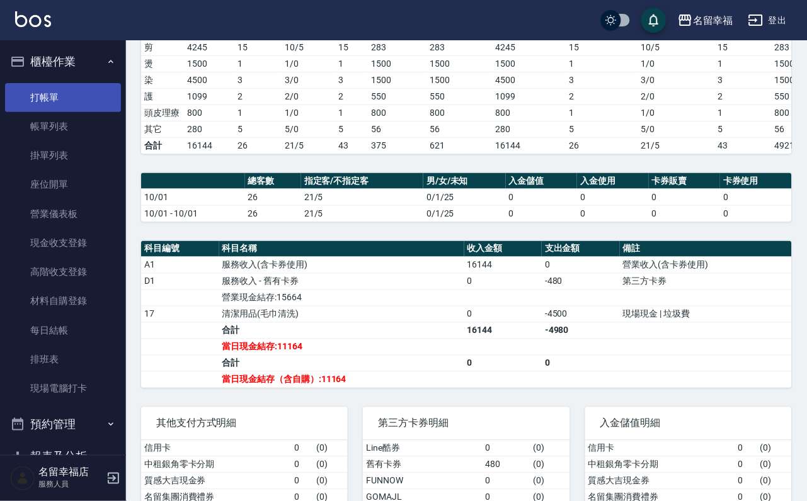
click at [47, 106] on link "打帳單" at bounding box center [63, 97] width 116 height 29
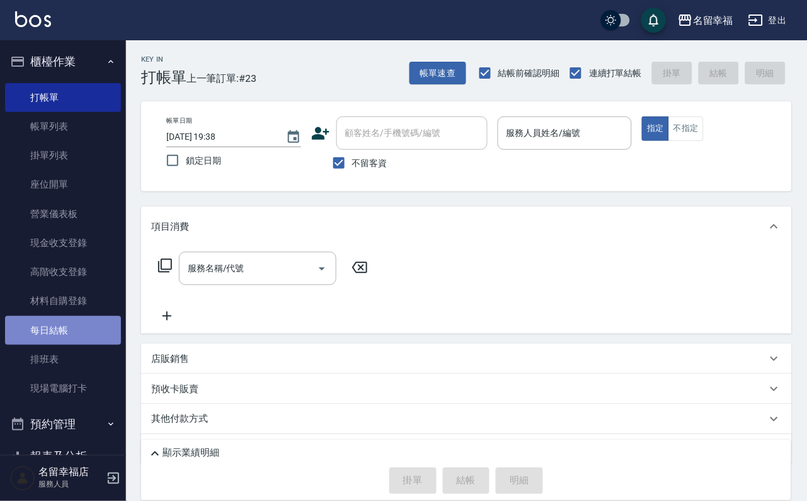
click at [85, 345] on link "每日結帳" at bounding box center [63, 330] width 116 height 29
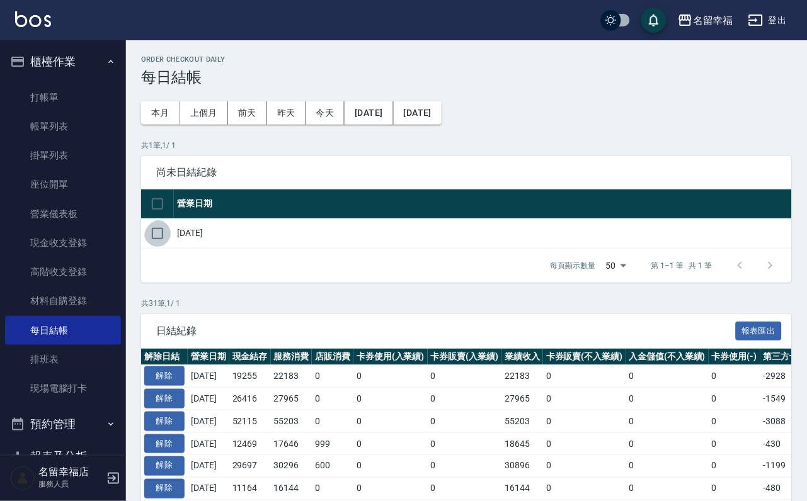
click at [154, 247] on input "checkbox" at bounding box center [157, 233] width 26 height 26
checkbox input "true"
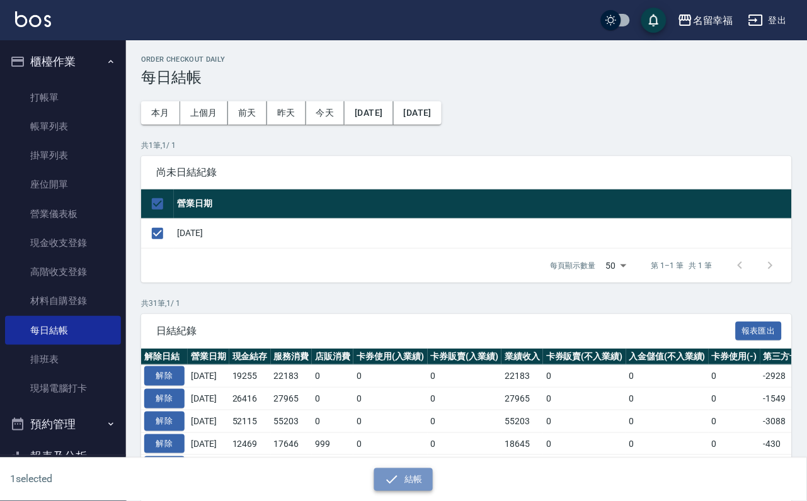
click at [386, 488] on button "結帳" at bounding box center [403, 480] width 59 height 23
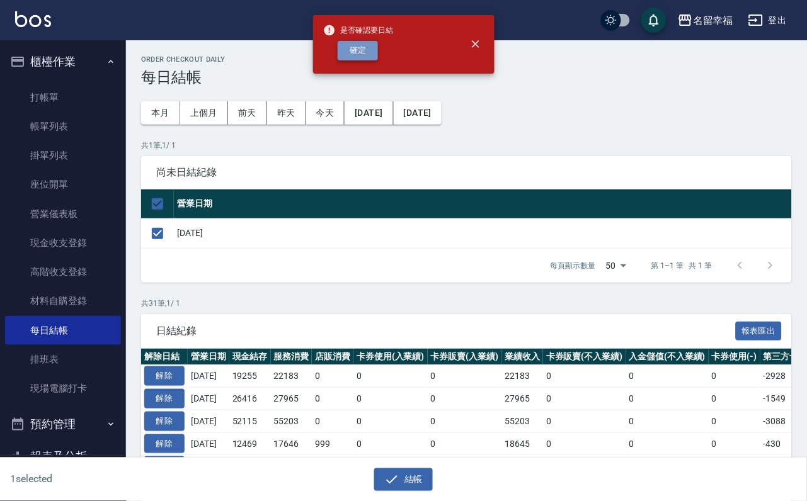
click at [374, 54] on button "確定" at bounding box center [358, 51] width 40 height 20
checkbox input "false"
